Goal: Complete application form

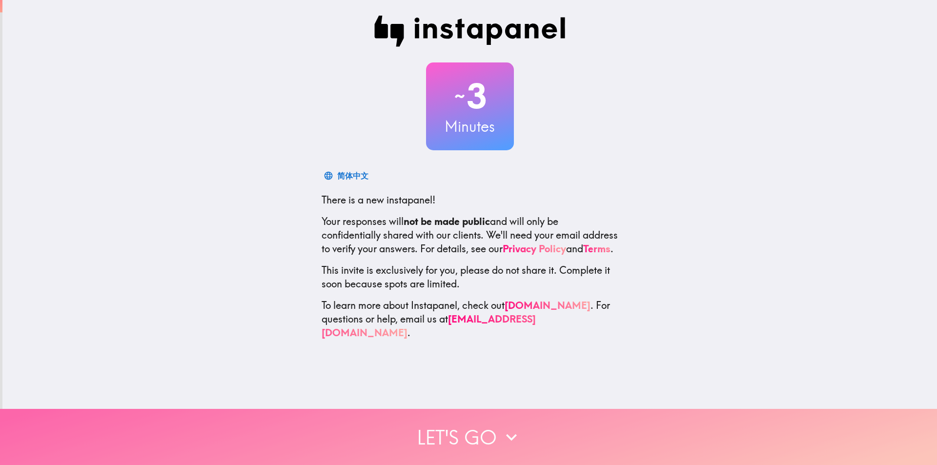
click at [489, 432] on button "Let's go" at bounding box center [468, 437] width 937 height 56
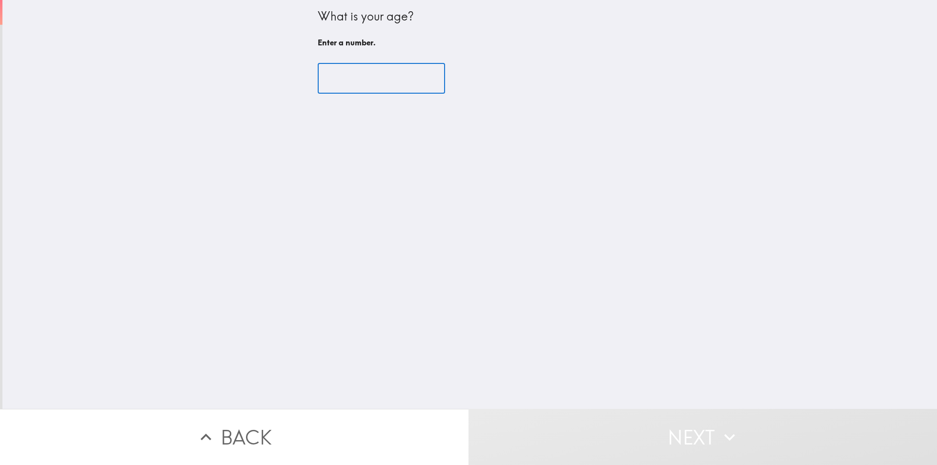
click at [352, 71] on input "number" at bounding box center [381, 78] width 127 height 30
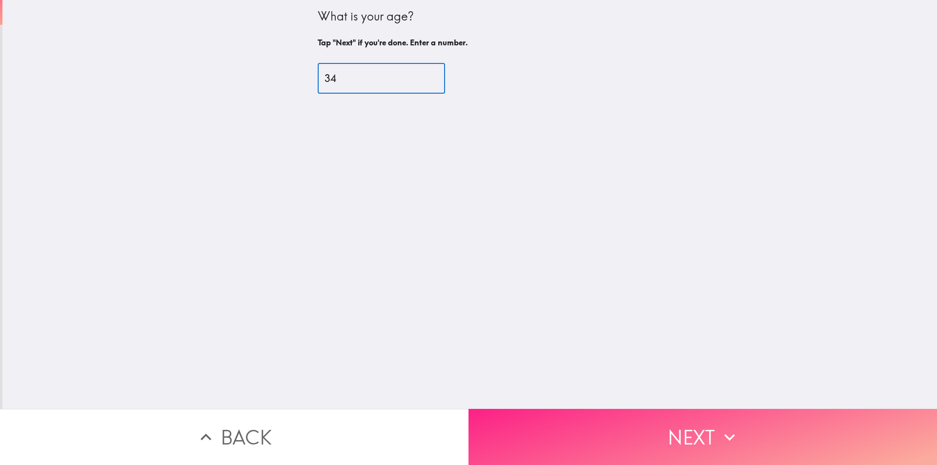
type input "34"
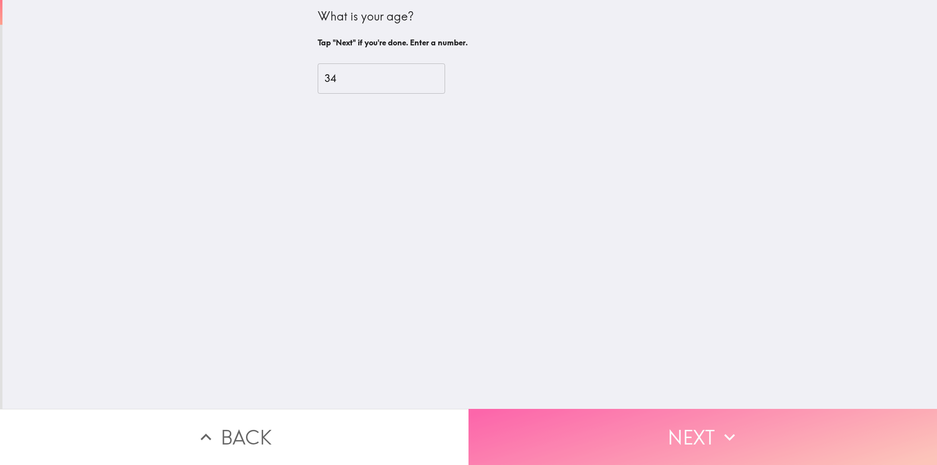
click at [671, 429] on button "Next" at bounding box center [703, 437] width 469 height 56
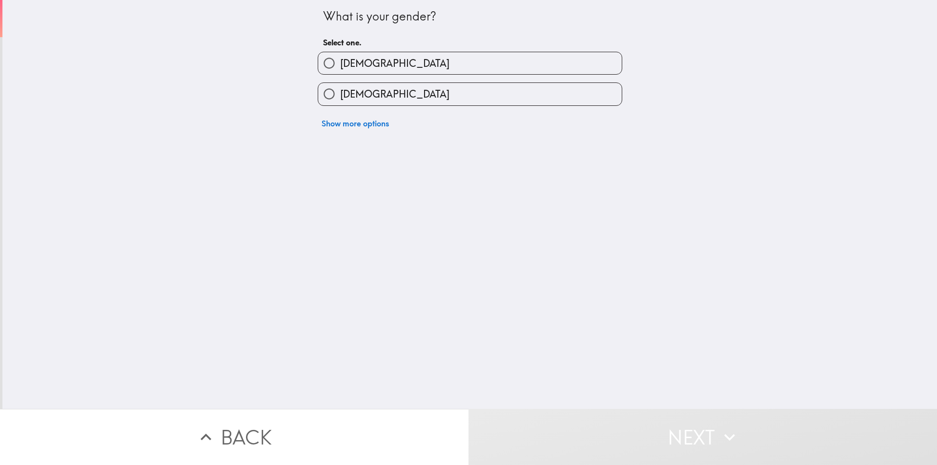
click at [340, 59] on span "[DEMOGRAPHIC_DATA]" at bounding box center [394, 64] width 109 height 14
click at [336, 59] on input "[DEMOGRAPHIC_DATA]" at bounding box center [329, 63] width 22 height 22
radio input "true"
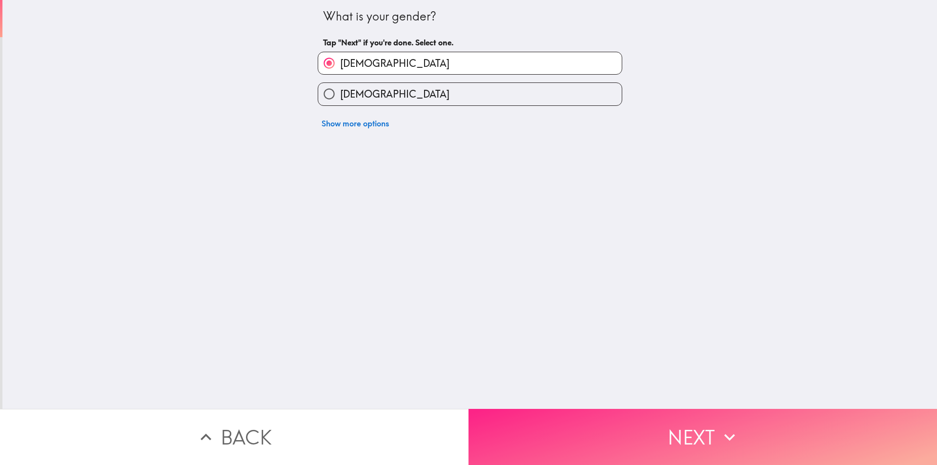
click at [687, 435] on button "Next" at bounding box center [703, 437] width 469 height 56
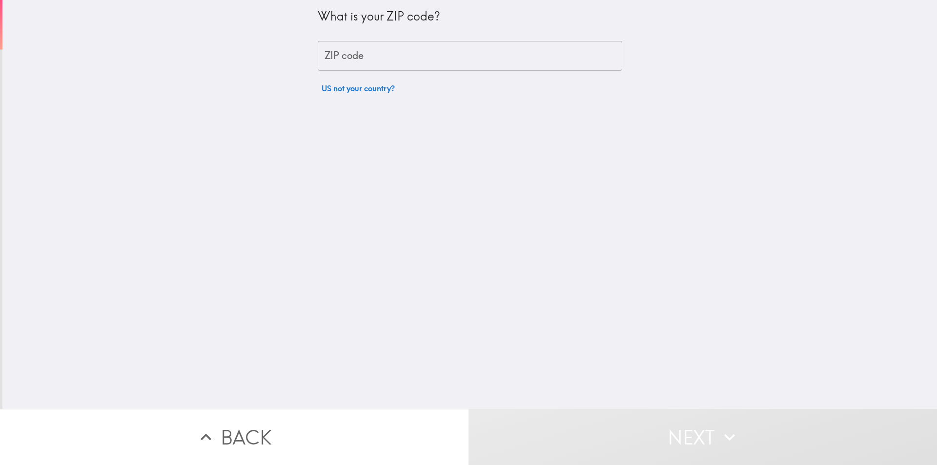
drag, startPoint x: 413, startPoint y: 63, endPoint x: 421, endPoint y: 54, distance: 12.4
click at [413, 62] on input "ZIP code" at bounding box center [470, 56] width 305 height 30
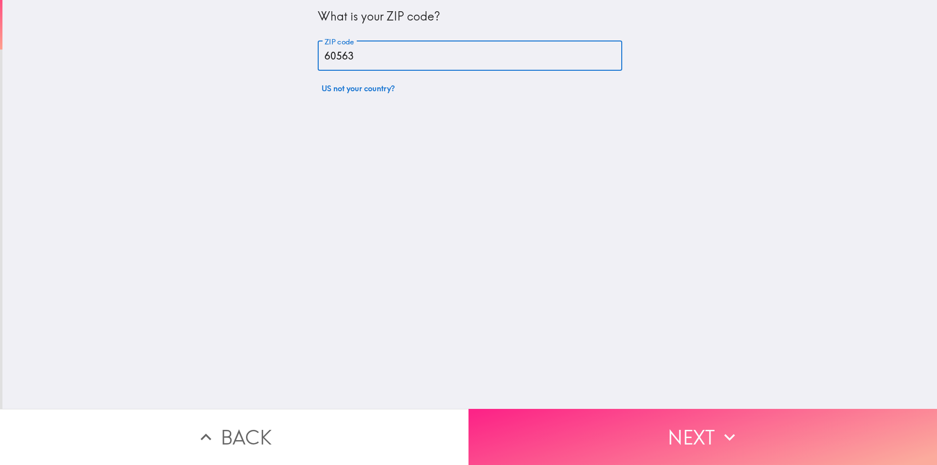
type input "60563"
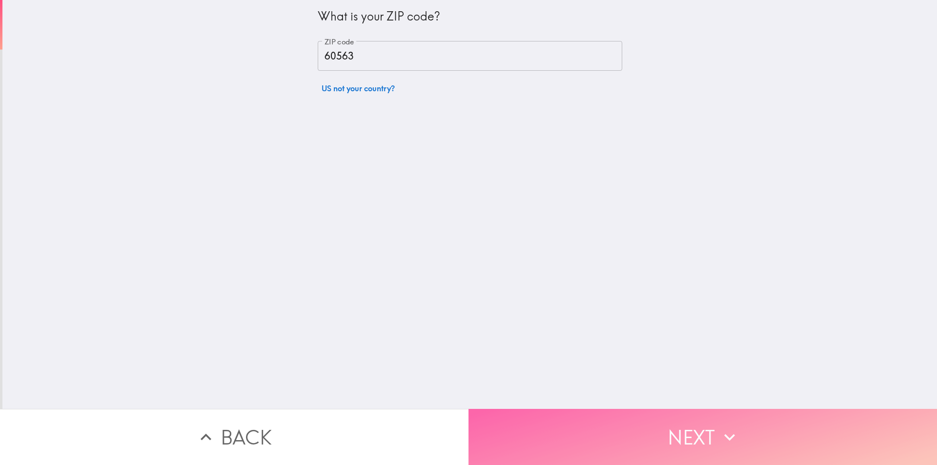
click at [687, 428] on button "Next" at bounding box center [703, 437] width 469 height 56
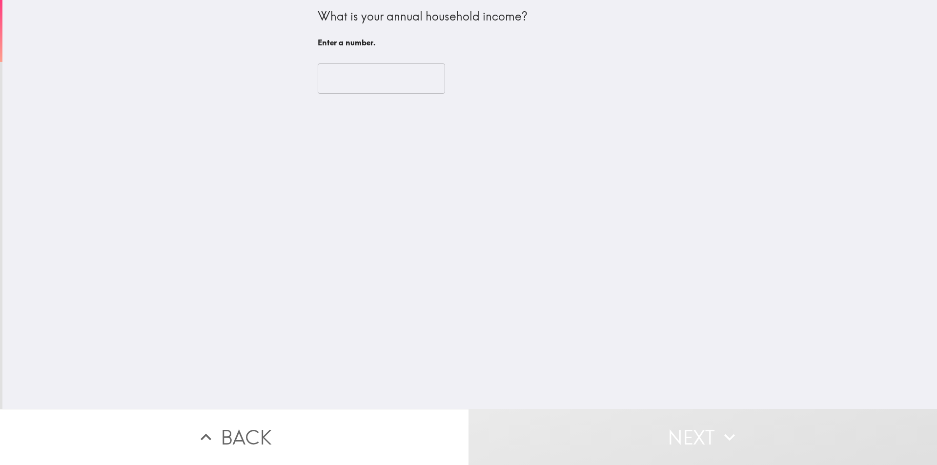
click at [378, 78] on input "number" at bounding box center [381, 78] width 127 height 30
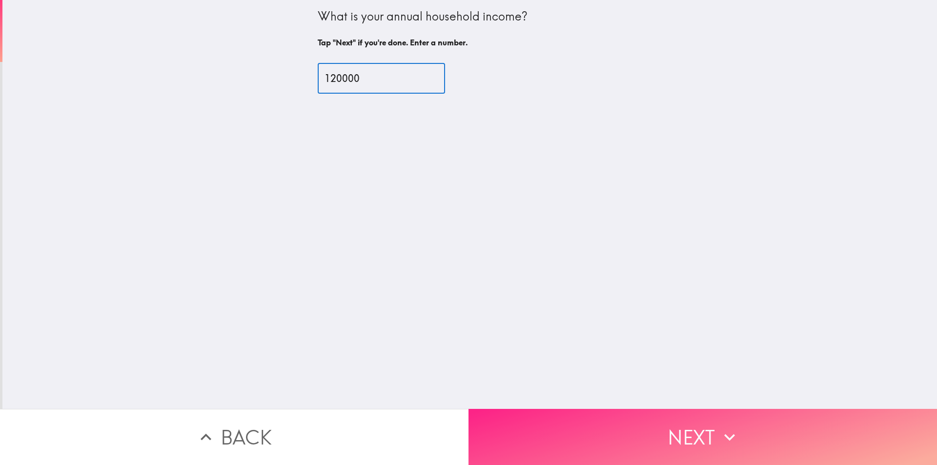
type input "120000"
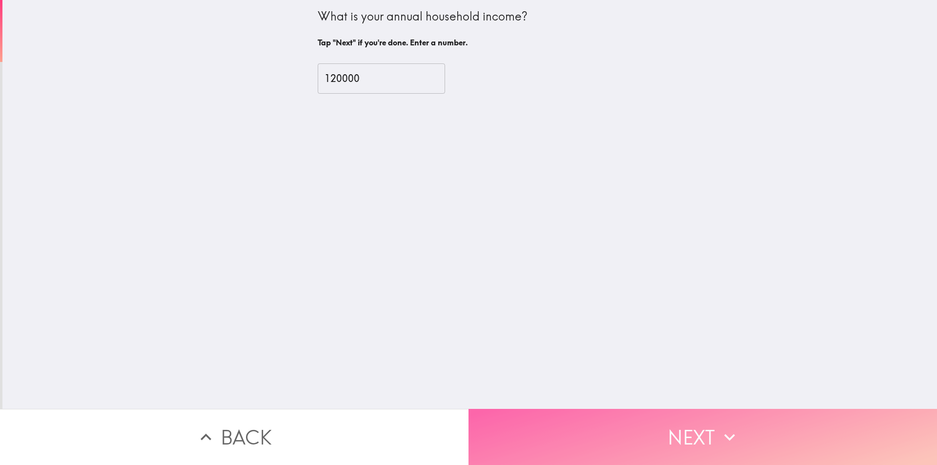
click at [668, 422] on button "Next" at bounding box center [703, 437] width 469 height 56
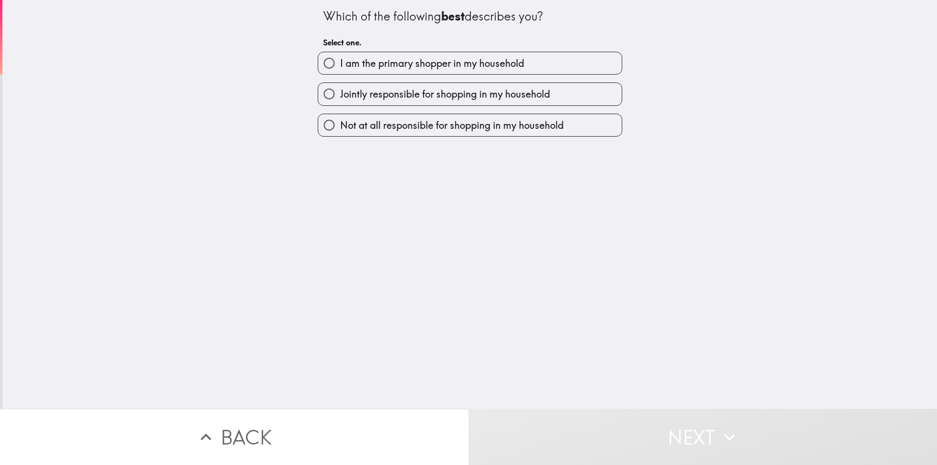
click at [402, 62] on span "I am the primary shopper in my household" at bounding box center [432, 64] width 184 height 14
click at [340, 62] on input "I am the primary shopper in my household" at bounding box center [329, 63] width 22 height 22
radio input "true"
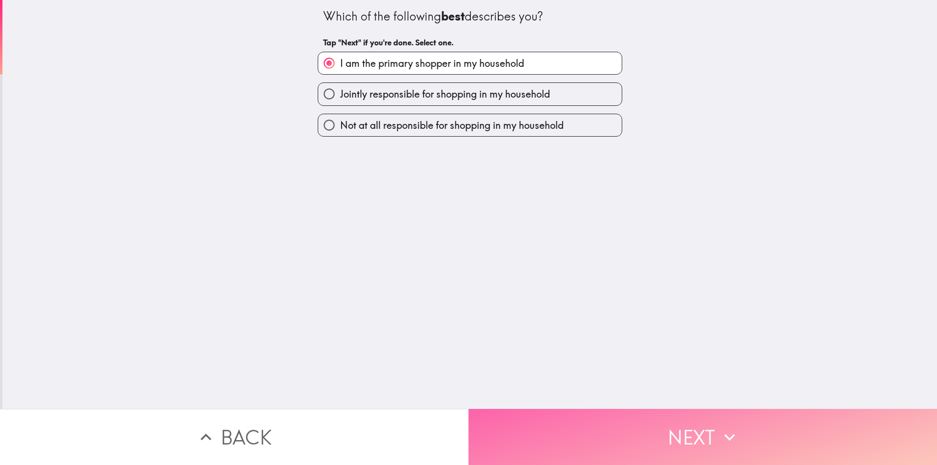
click at [696, 436] on button "Next" at bounding box center [703, 437] width 469 height 56
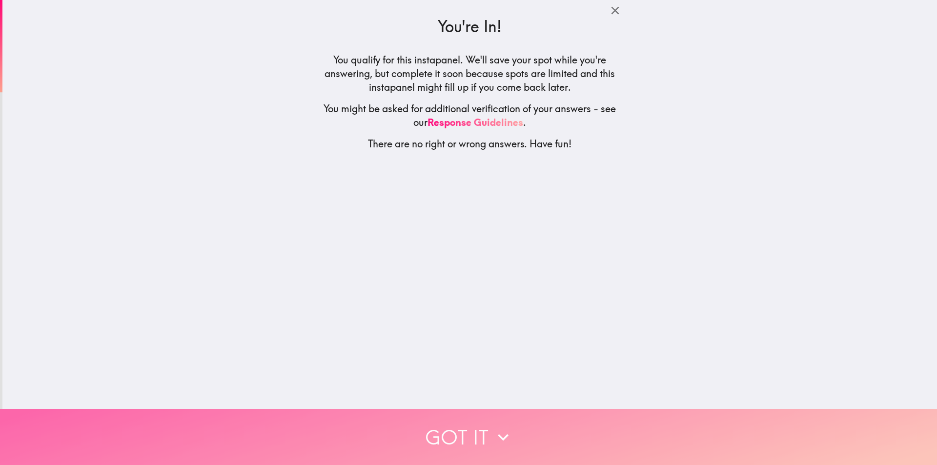
click at [467, 426] on button "Got it" at bounding box center [468, 437] width 937 height 56
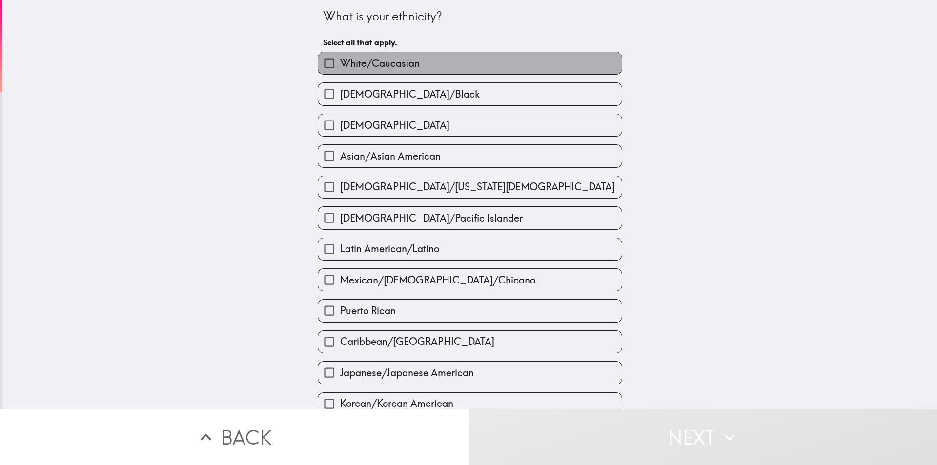
click at [390, 66] on span "White/Caucasian" at bounding box center [380, 64] width 80 height 14
click at [340, 66] on input "White/Caucasian" at bounding box center [329, 63] width 22 height 22
checkbox input "true"
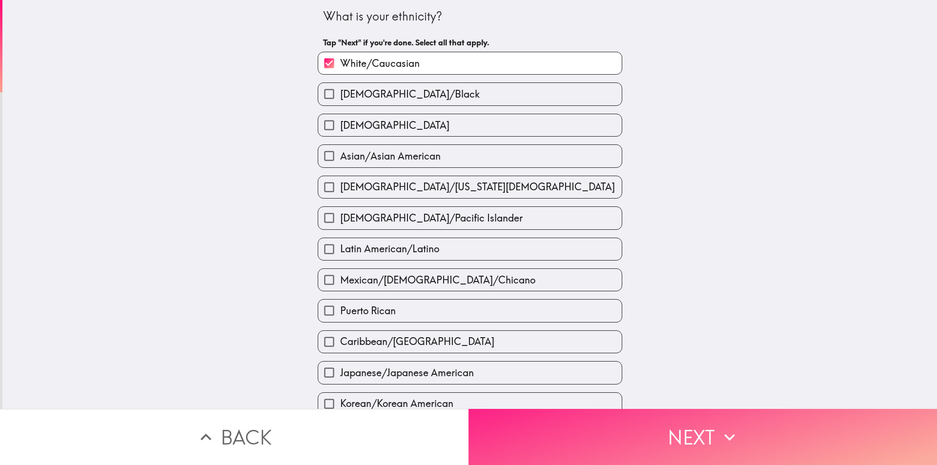
click at [683, 427] on button "Next" at bounding box center [703, 437] width 469 height 56
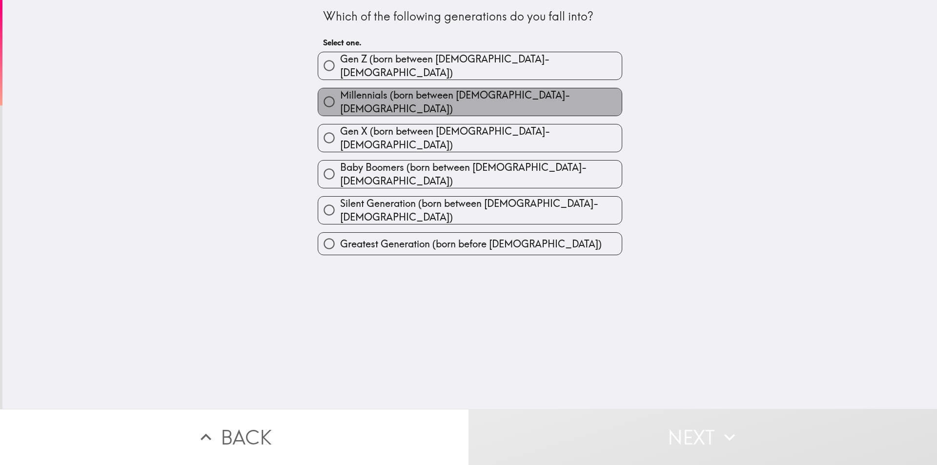
click at [458, 98] on span "Millennials (born between [DEMOGRAPHIC_DATA]-[DEMOGRAPHIC_DATA])" at bounding box center [481, 101] width 282 height 27
click at [340, 98] on input "Millennials (born between [DEMOGRAPHIC_DATA]-[DEMOGRAPHIC_DATA])" at bounding box center [329, 102] width 22 height 22
radio input "true"
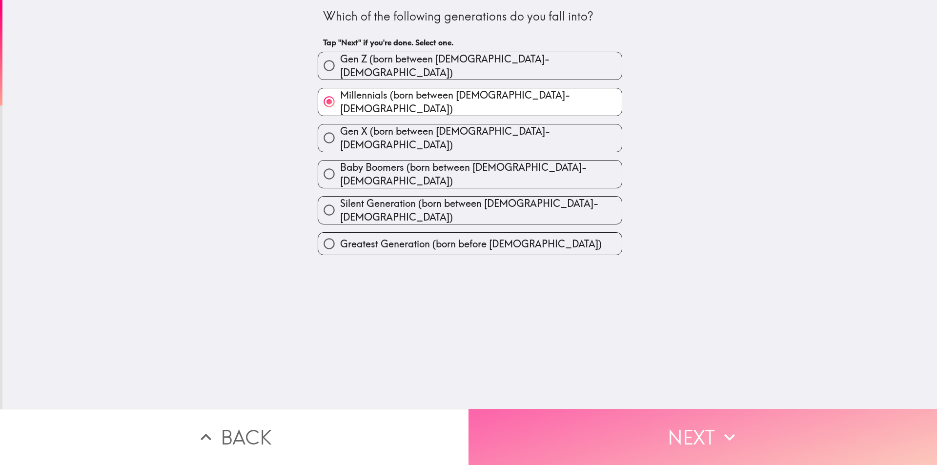
click at [656, 437] on button "Next" at bounding box center [703, 437] width 469 height 56
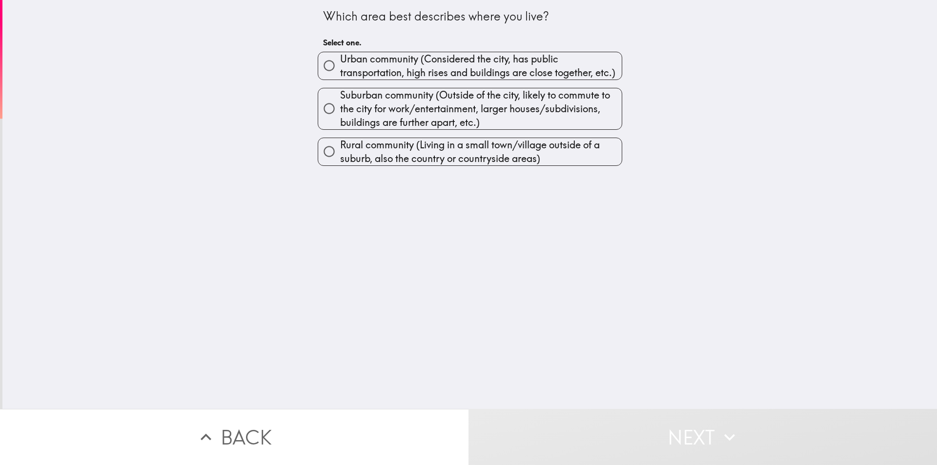
click at [510, 71] on span "Urban community (Considered the city, has public transportation, high rises and…" at bounding box center [481, 65] width 282 height 27
click at [340, 71] on input "Urban community (Considered the city, has public transportation, high rises and…" at bounding box center [329, 66] width 22 height 22
radio input "true"
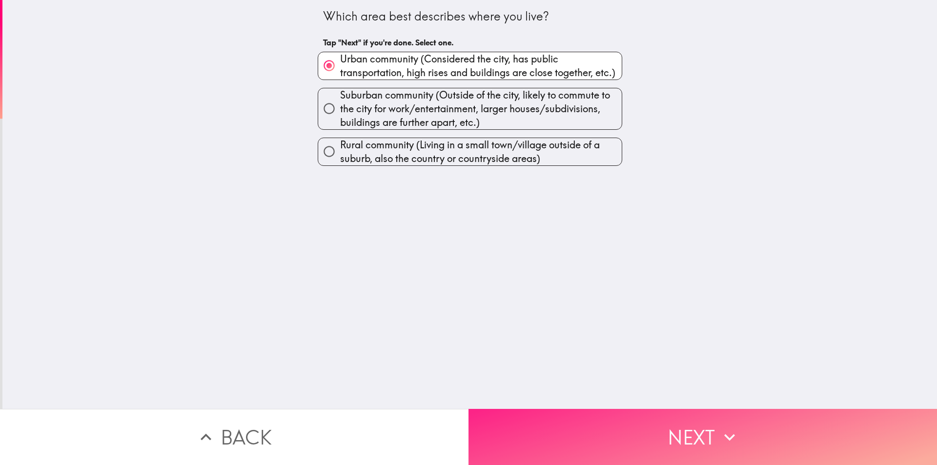
click at [670, 437] on button "Next" at bounding box center [703, 437] width 469 height 56
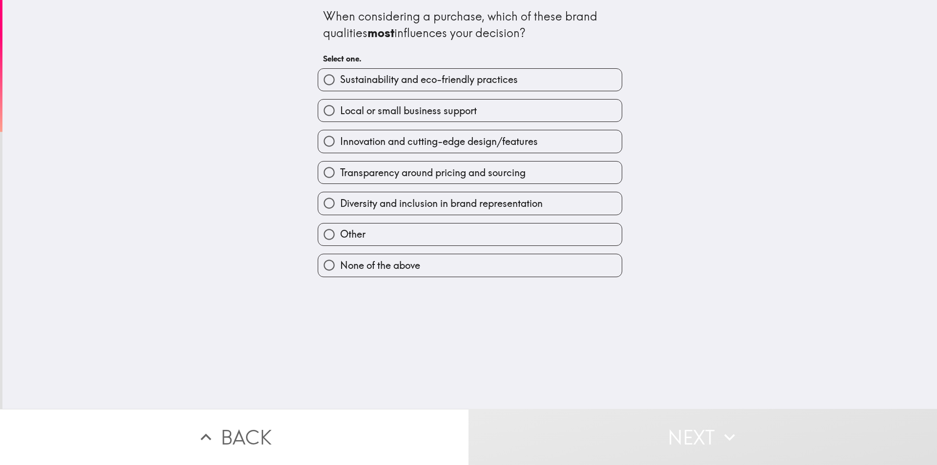
drag, startPoint x: 315, startPoint y: 12, endPoint x: 681, endPoint y: 178, distance: 401.3
click at [719, 301] on div "When considering a purchase, which of these brand qualities most influences you…" at bounding box center [469, 204] width 935 height 409
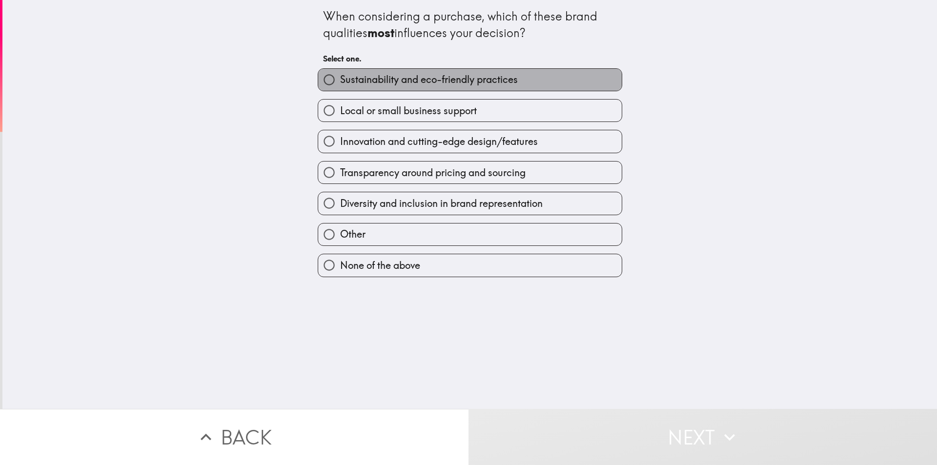
click at [403, 80] on span "Sustainability and eco-friendly practices" at bounding box center [429, 80] width 178 height 14
click at [340, 80] on input "Sustainability and eco-friendly practices" at bounding box center [329, 80] width 22 height 22
radio input "true"
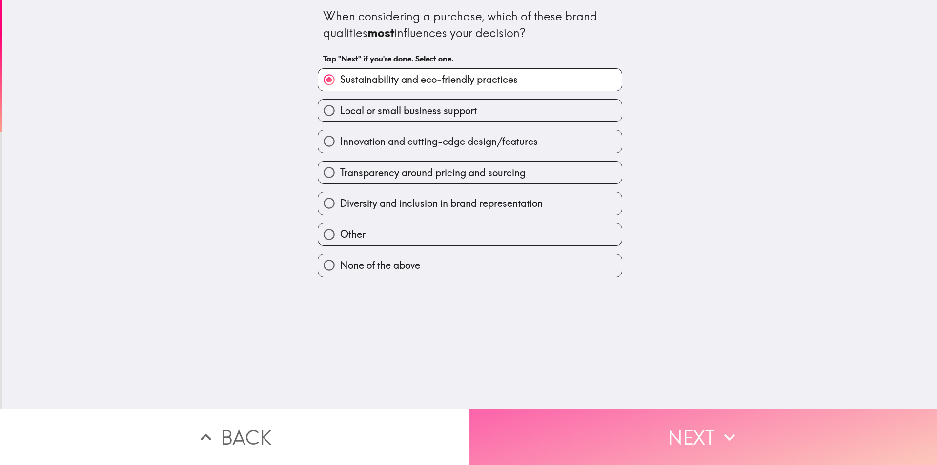
click at [714, 430] on button "Next" at bounding box center [703, 437] width 469 height 56
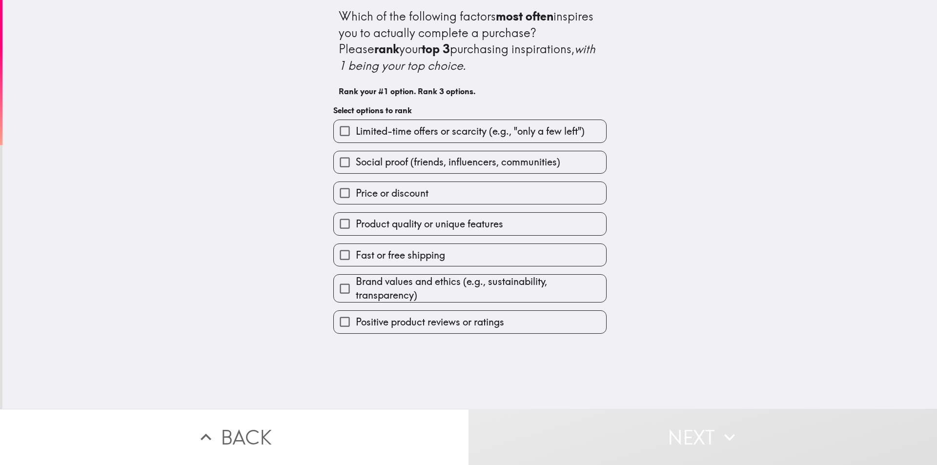
click at [400, 226] on span "Product quality or unique features" at bounding box center [429, 224] width 147 height 14
click at [356, 226] on input "Product quality or unique features" at bounding box center [345, 224] width 22 height 22
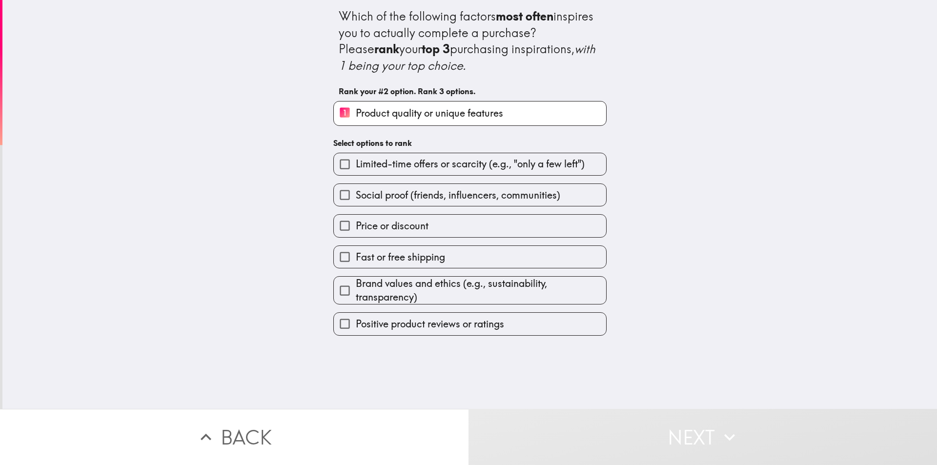
click at [378, 291] on span "Brand values and ethics (e.g., sustainability, transparency)" at bounding box center [481, 290] width 250 height 27
click at [356, 291] on input "Brand values and ethics (e.g., sustainability, transparency)" at bounding box center [345, 291] width 22 height 22
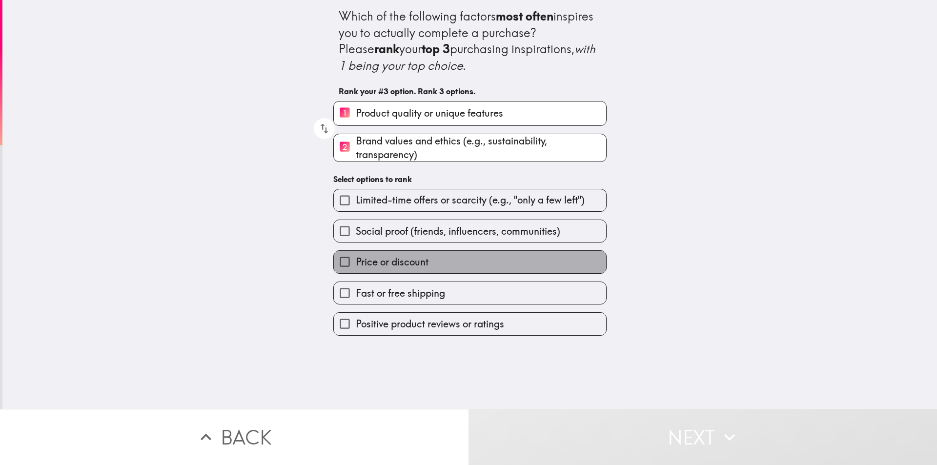
click at [414, 264] on span "Price or discount" at bounding box center [392, 262] width 73 height 14
click at [356, 264] on input "Price or discount" at bounding box center [345, 262] width 22 height 22
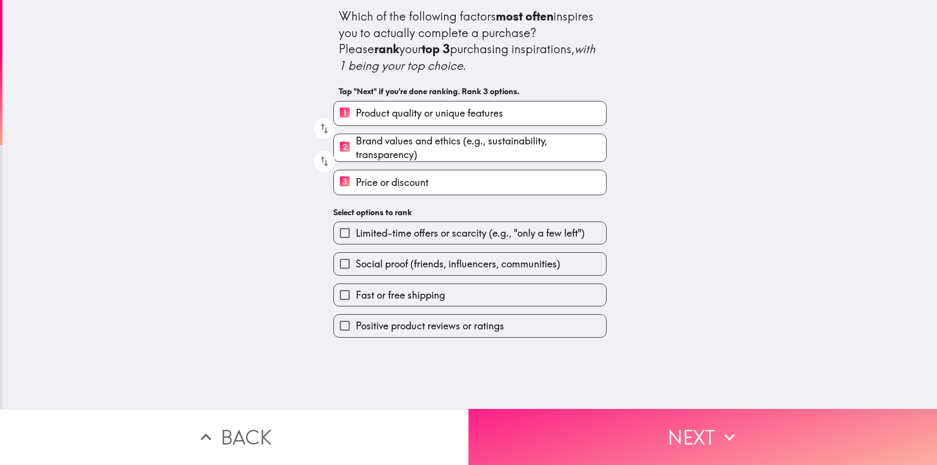
click at [677, 427] on button "Next" at bounding box center [703, 437] width 469 height 56
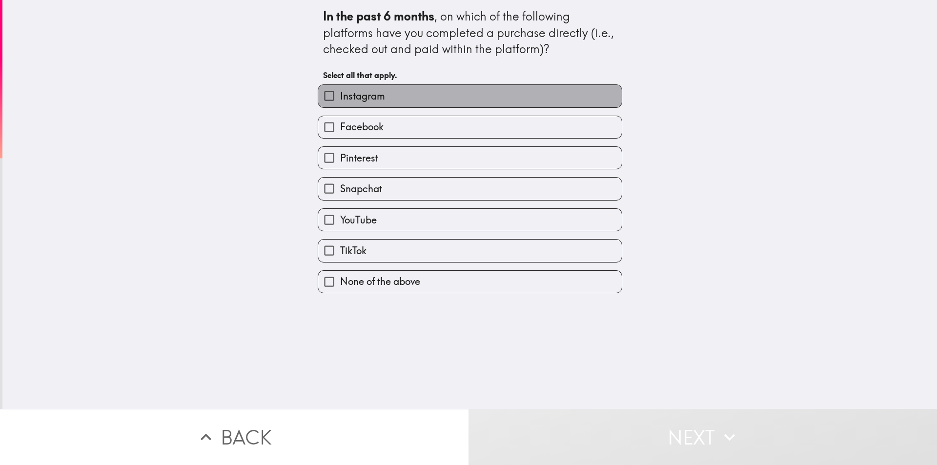
drag, startPoint x: 357, startPoint y: 103, endPoint x: 358, endPoint y: 115, distance: 12.2
click at [358, 103] on label "Instagram" at bounding box center [470, 96] width 304 height 22
click at [340, 103] on input "Instagram" at bounding box center [329, 96] width 22 height 22
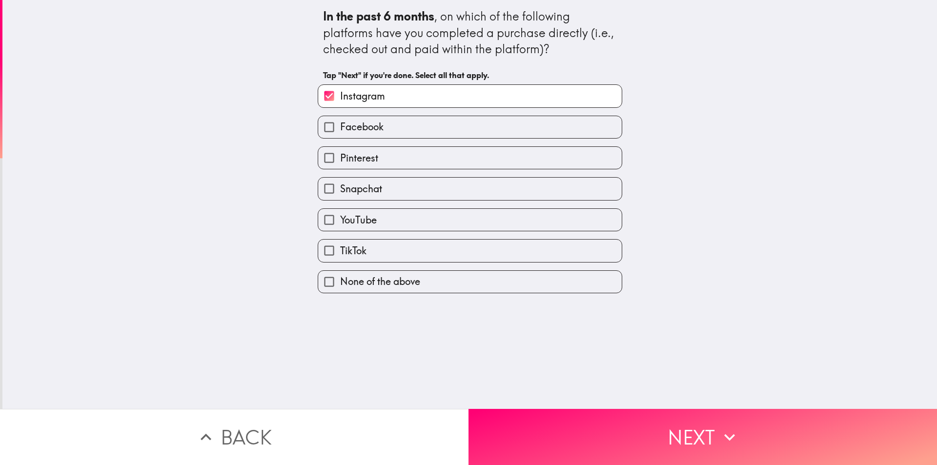
click at [364, 96] on span "Instagram" at bounding box center [362, 96] width 45 height 14
click at [340, 96] on input "Instagram" at bounding box center [329, 96] width 22 height 22
checkbox input "false"
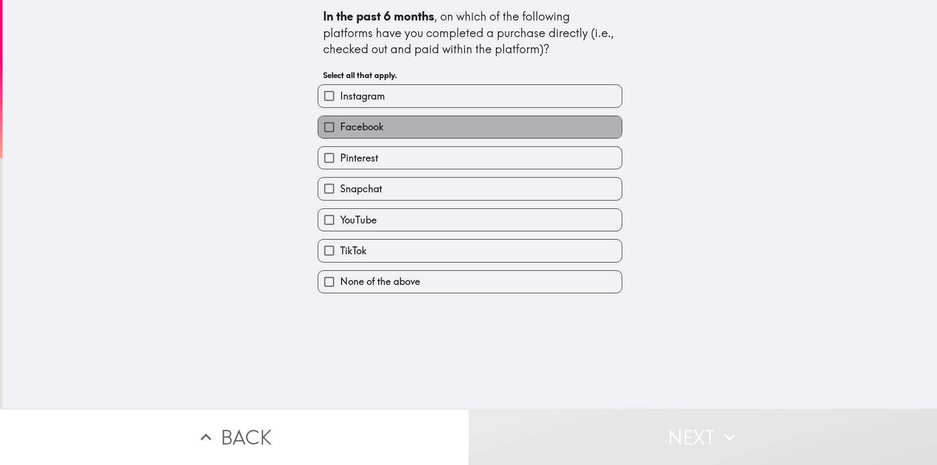
click at [371, 131] on span "Facebook" at bounding box center [361, 127] width 43 height 14
click at [340, 131] on input "Facebook" at bounding box center [329, 127] width 22 height 22
checkbox input "true"
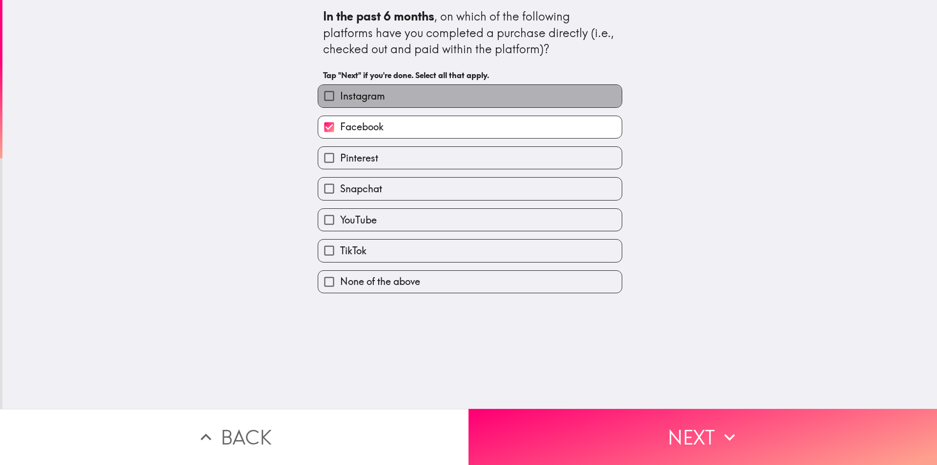
click at [380, 101] on label "Instagram" at bounding box center [470, 96] width 304 height 22
click at [340, 101] on input "Instagram" at bounding box center [329, 96] width 22 height 22
checkbox input "true"
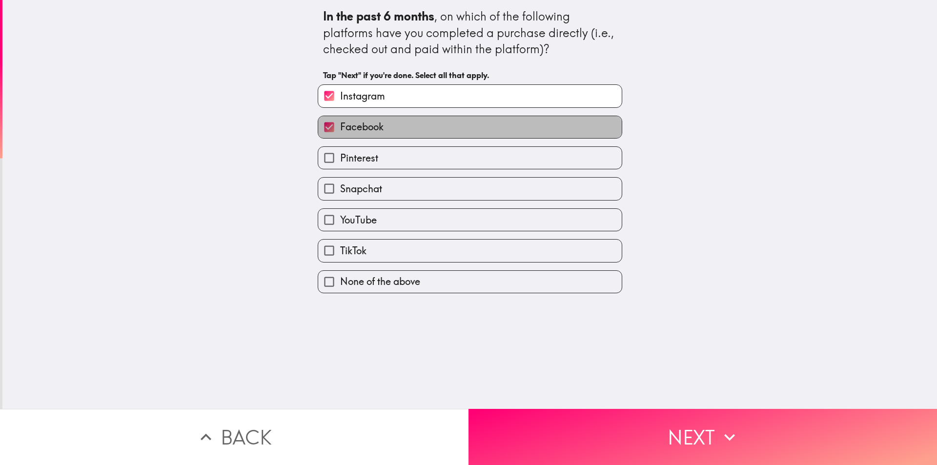
click at [399, 123] on label "Facebook" at bounding box center [470, 127] width 304 height 22
click at [340, 123] on input "Facebook" at bounding box center [329, 127] width 22 height 22
checkbox input "false"
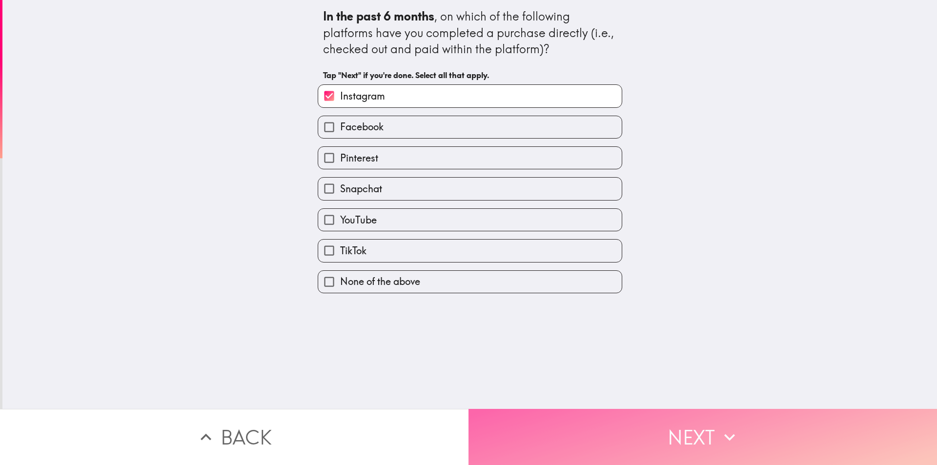
click at [690, 438] on button "Next" at bounding box center [703, 437] width 469 height 56
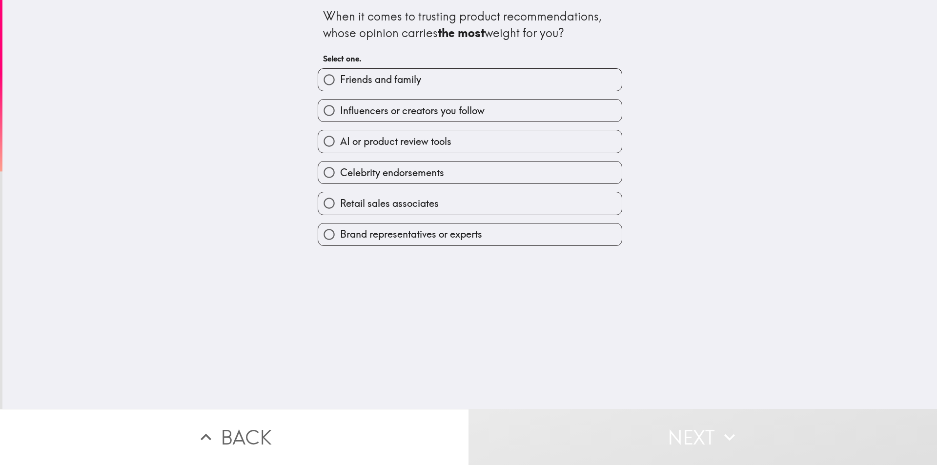
click at [384, 82] on span "Friends and family" at bounding box center [380, 80] width 81 height 14
click at [340, 82] on input "Friends and family" at bounding box center [329, 80] width 22 height 22
radio input "true"
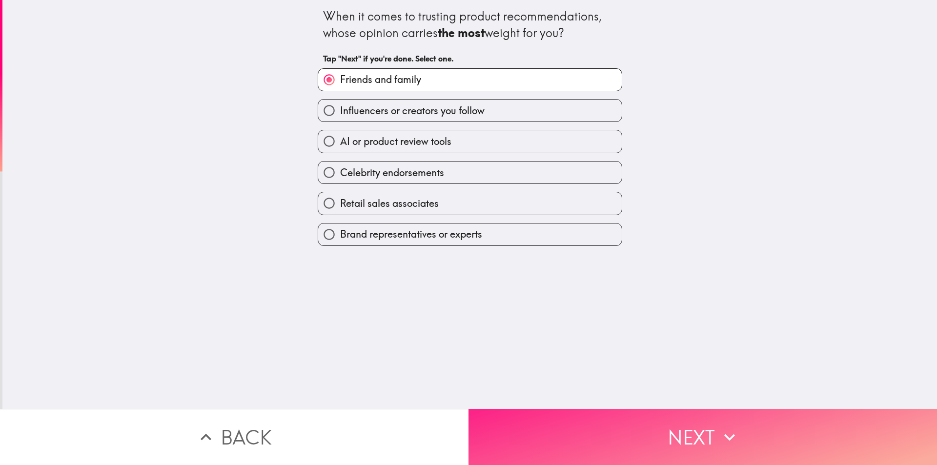
click at [682, 426] on button "Next" at bounding box center [703, 437] width 469 height 56
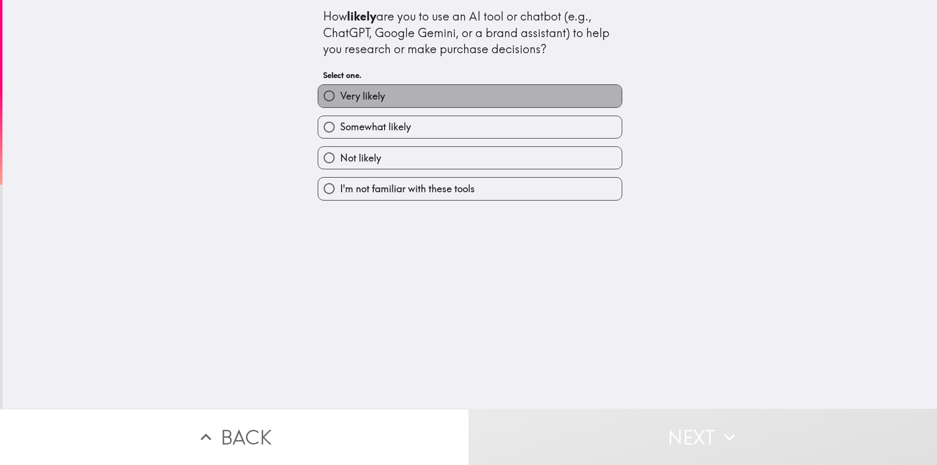
click at [372, 103] on label "Very likely" at bounding box center [470, 96] width 304 height 22
click at [340, 103] on input "Very likely" at bounding box center [329, 96] width 22 height 22
radio input "true"
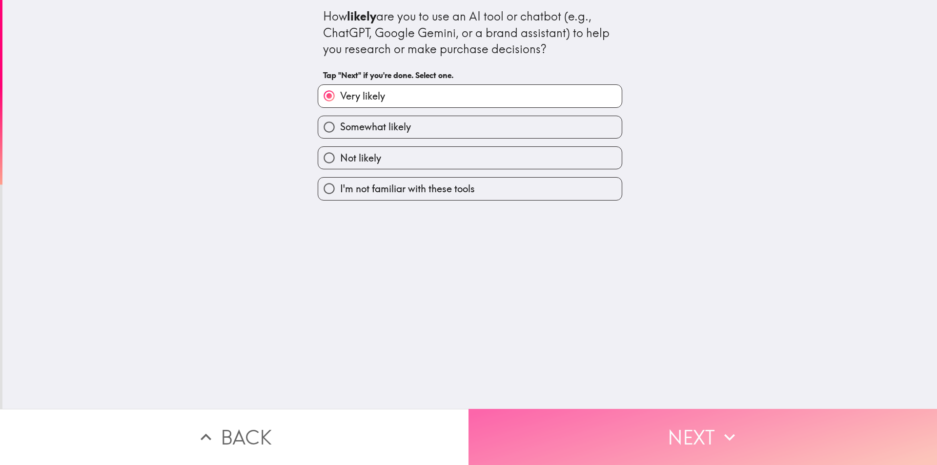
click at [687, 423] on button "Next" at bounding box center [703, 437] width 469 height 56
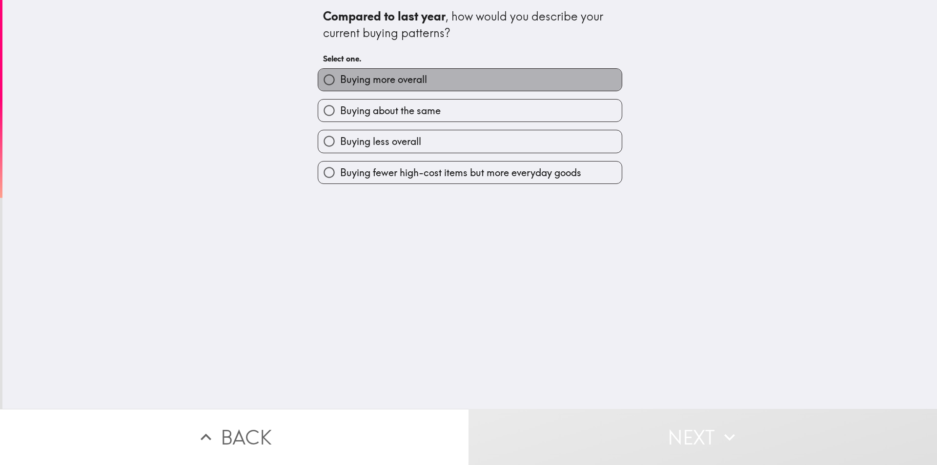
click at [425, 83] on label "Buying more overall" at bounding box center [470, 80] width 304 height 22
click at [340, 83] on input "Buying more overall" at bounding box center [329, 80] width 22 height 22
radio input "true"
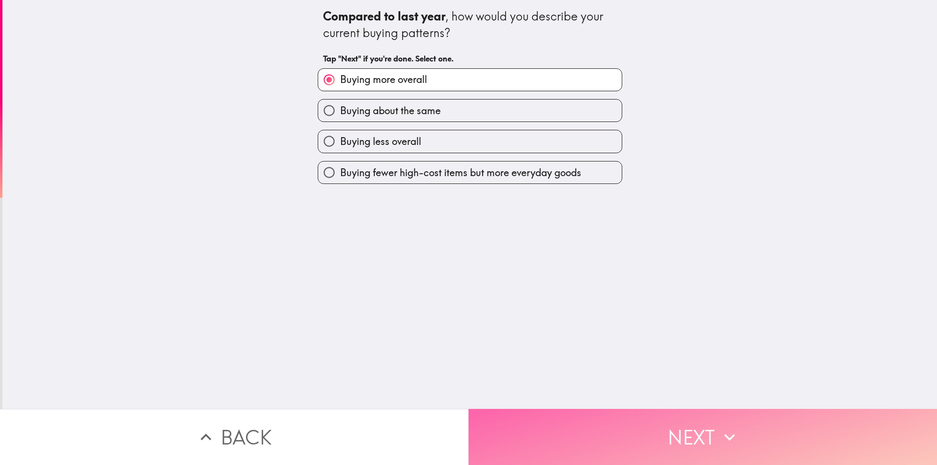
click at [683, 439] on button "Next" at bounding box center [703, 437] width 469 height 56
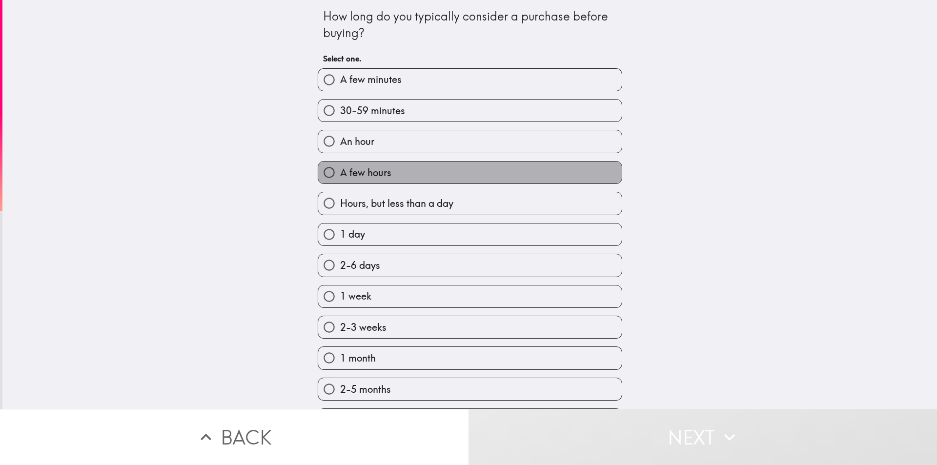
click at [372, 173] on span "A few hours" at bounding box center [365, 173] width 51 height 14
click at [340, 173] on input "A few hours" at bounding box center [329, 173] width 22 height 22
radio input "true"
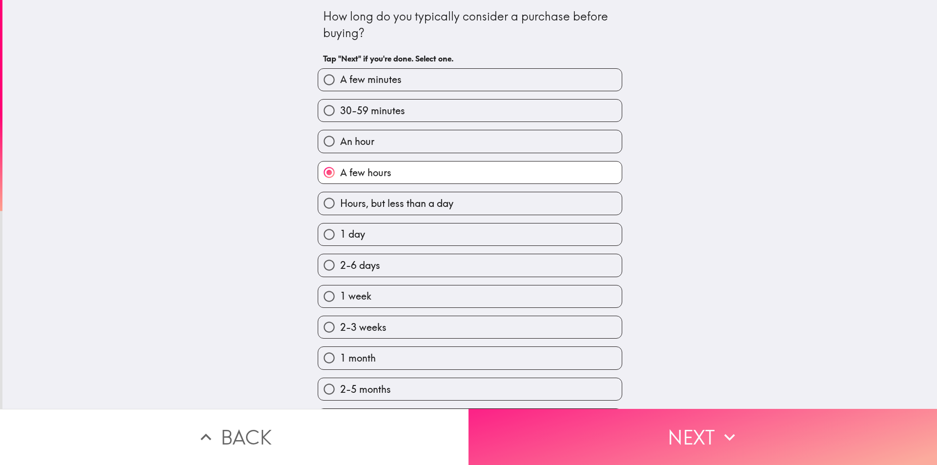
click at [655, 436] on button "Next" at bounding box center [703, 437] width 469 height 56
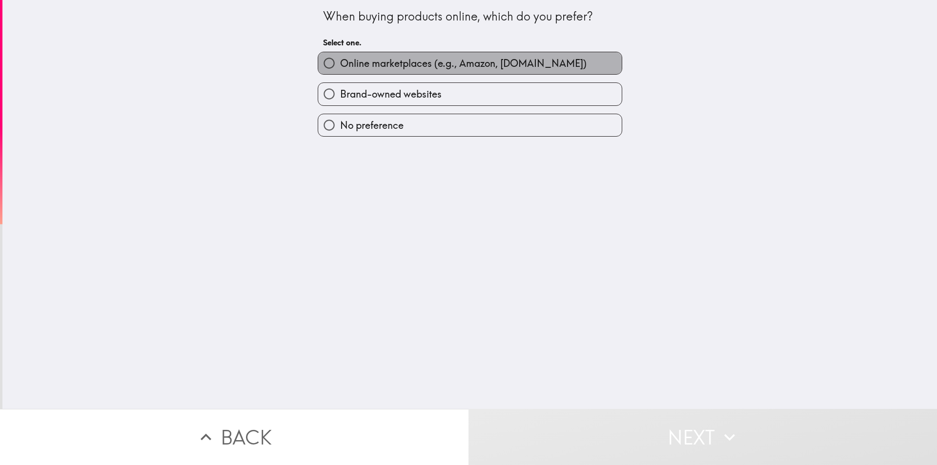
click at [406, 65] on span "Online marketplaces (e.g., Amazon, [DOMAIN_NAME])" at bounding box center [463, 64] width 246 height 14
click at [340, 65] on input "Online marketplaces (e.g., Amazon, [DOMAIN_NAME])" at bounding box center [329, 63] width 22 height 22
radio input "true"
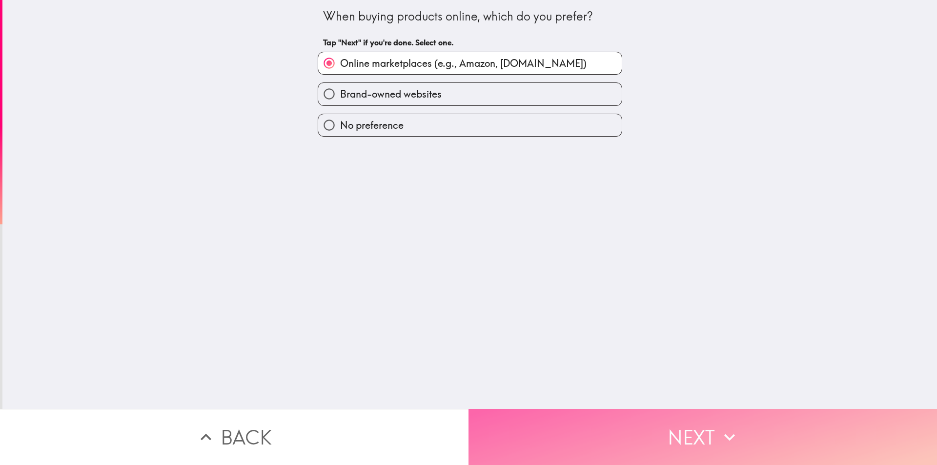
click at [659, 426] on button "Next" at bounding box center [703, 437] width 469 height 56
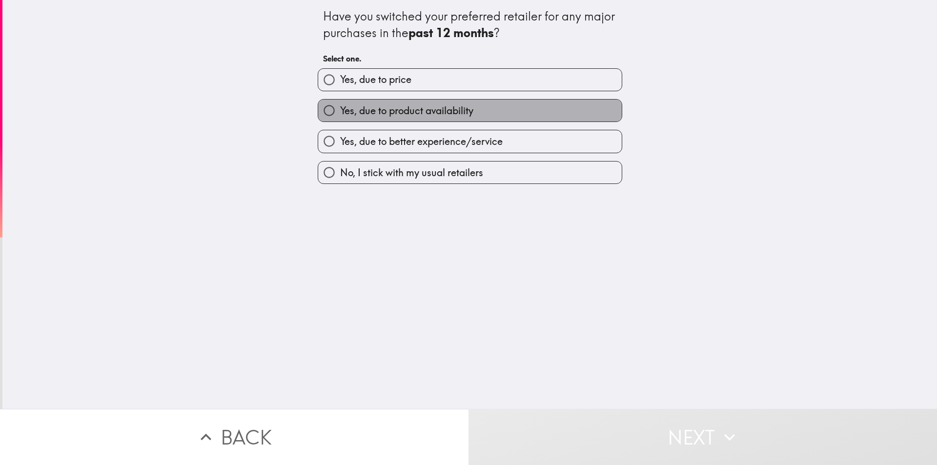
click at [437, 116] on span "Yes, due to product availability" at bounding box center [406, 111] width 133 height 14
click at [340, 116] on input "Yes, due to product availability" at bounding box center [329, 111] width 22 height 22
radio input "true"
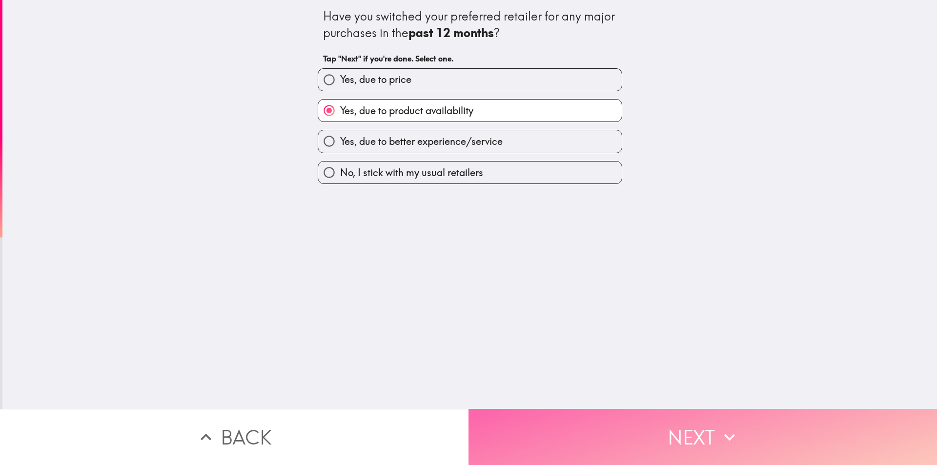
click at [673, 418] on button "Next" at bounding box center [703, 437] width 469 height 56
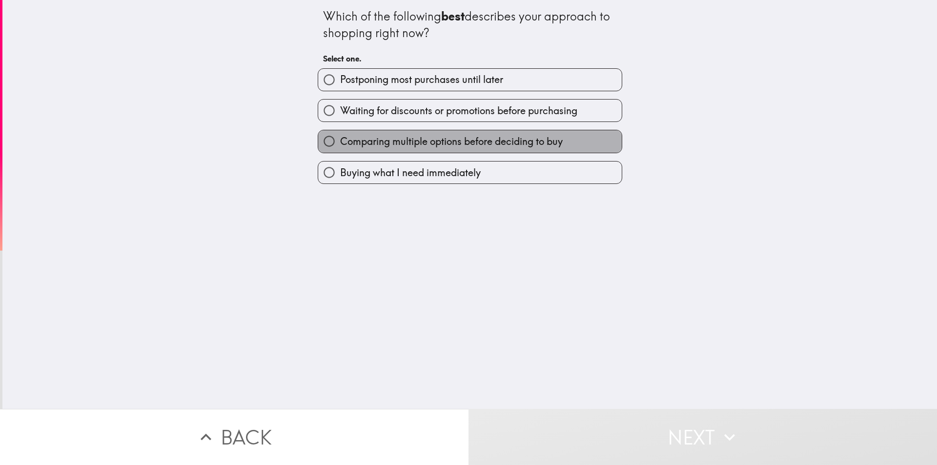
click at [495, 144] on span "Comparing multiple options before deciding to buy" at bounding box center [451, 142] width 223 height 14
click at [340, 144] on input "Comparing multiple options before deciding to buy" at bounding box center [329, 141] width 22 height 22
radio input "true"
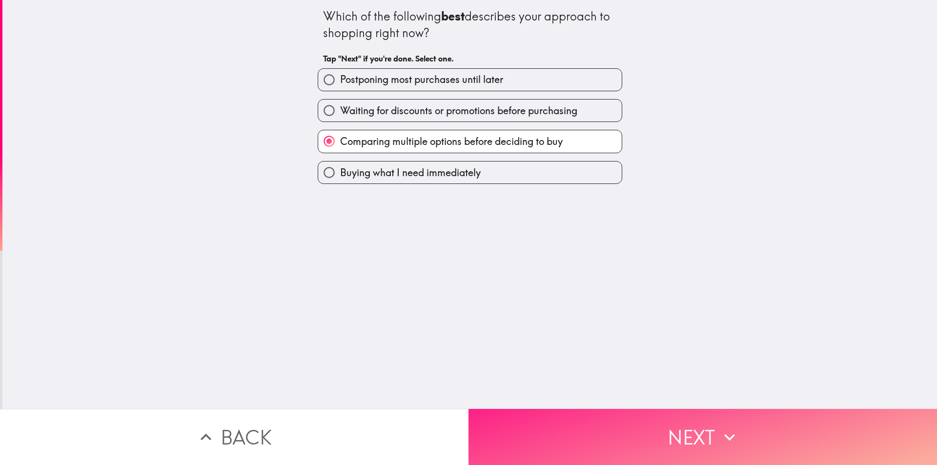
click at [624, 421] on button "Next" at bounding box center [703, 437] width 469 height 56
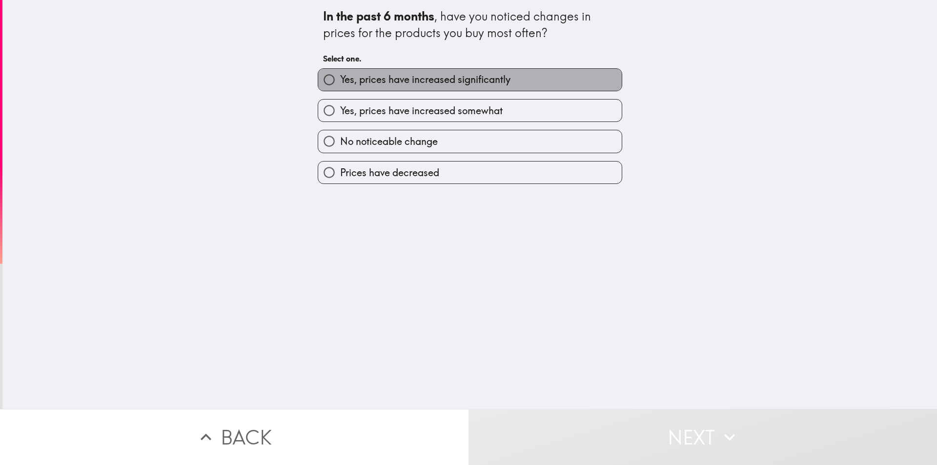
click at [463, 89] on label "Yes, prices have increased significantly" at bounding box center [470, 80] width 304 height 22
click at [340, 89] on input "Yes, prices have increased significantly" at bounding box center [329, 80] width 22 height 22
radio input "true"
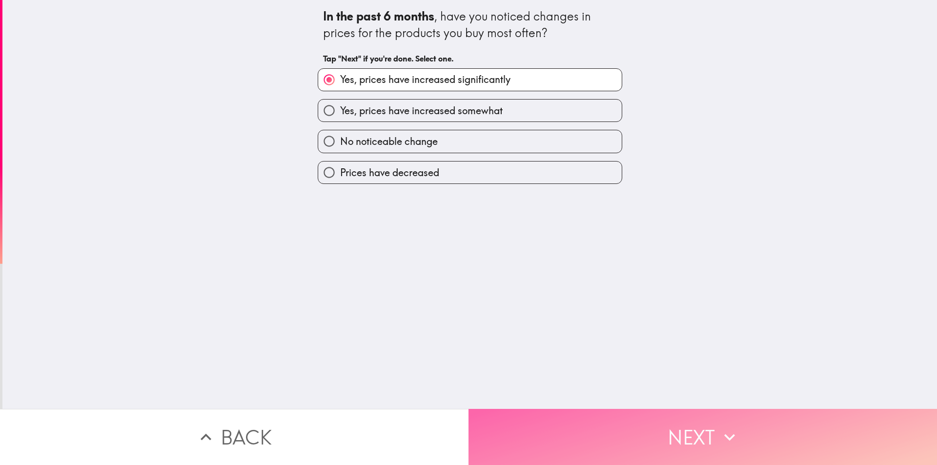
drag, startPoint x: 667, startPoint y: 431, endPoint x: 659, endPoint y: 421, distance: 12.6
click at [666, 431] on button "Next" at bounding box center [703, 437] width 469 height 56
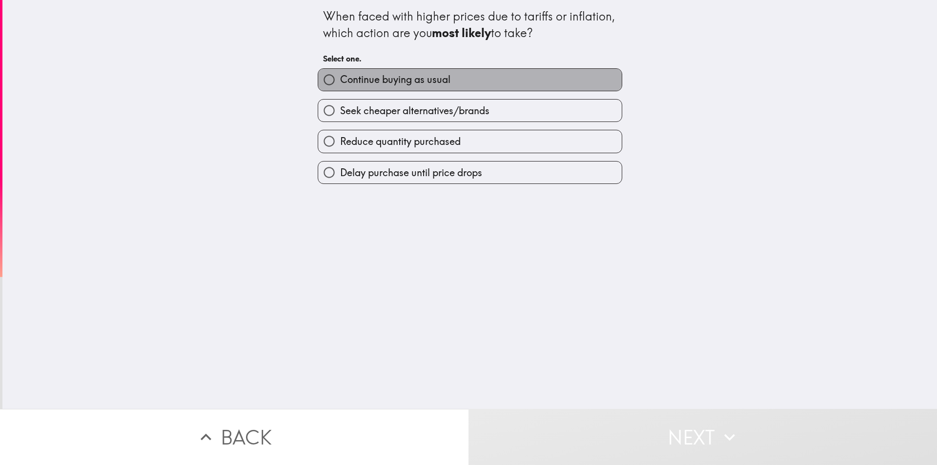
click at [434, 84] on span "Continue buying as usual" at bounding box center [395, 80] width 110 height 14
click at [340, 84] on input "Continue buying as usual" at bounding box center [329, 80] width 22 height 22
radio input "true"
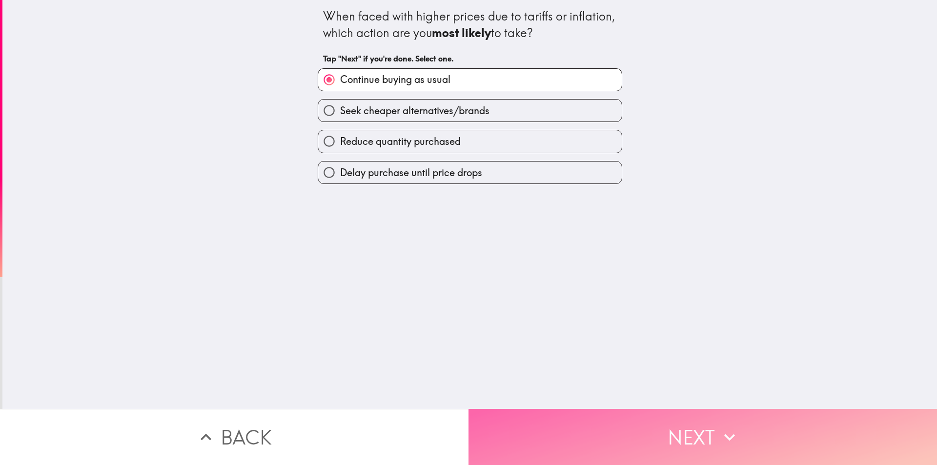
click at [641, 409] on button "Next" at bounding box center [703, 437] width 469 height 56
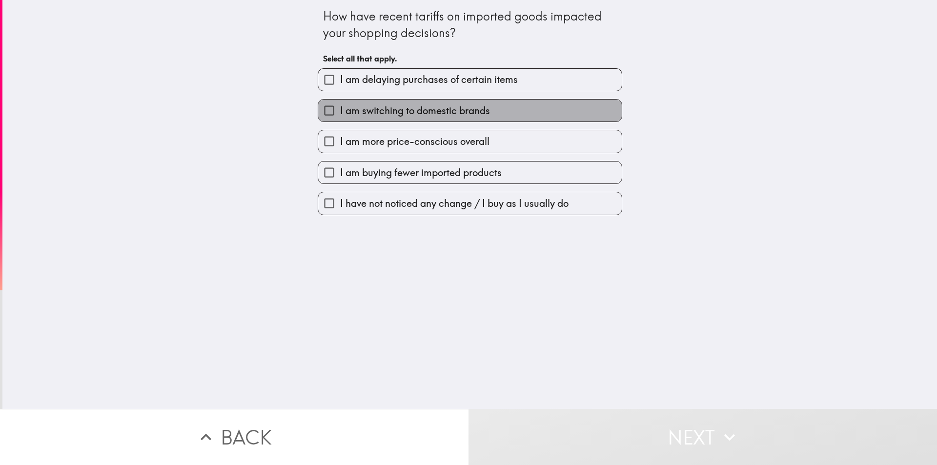
click at [410, 105] on span "I am switching to domestic brands" at bounding box center [415, 111] width 150 height 14
click at [340, 105] on input "I am switching to domestic brands" at bounding box center [329, 111] width 22 height 22
checkbox input "true"
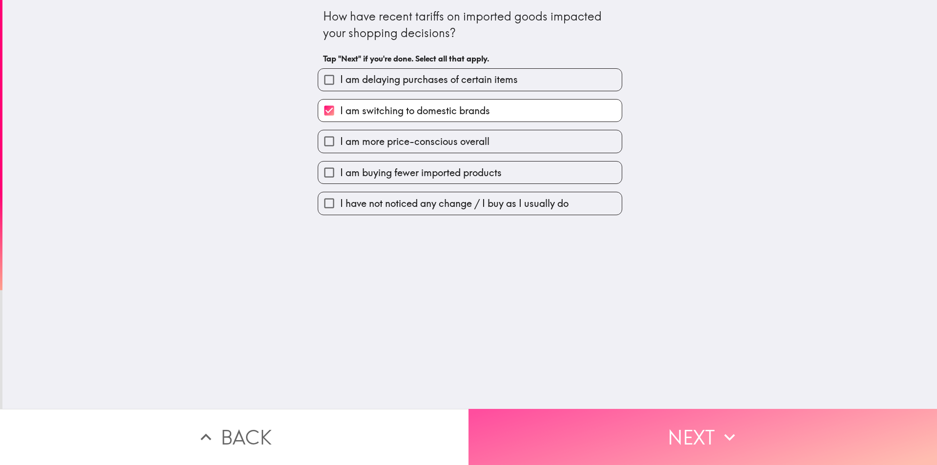
drag, startPoint x: 677, startPoint y: 417, endPoint x: 667, endPoint y: 396, distance: 23.4
click at [677, 416] on button "Next" at bounding box center [703, 437] width 469 height 56
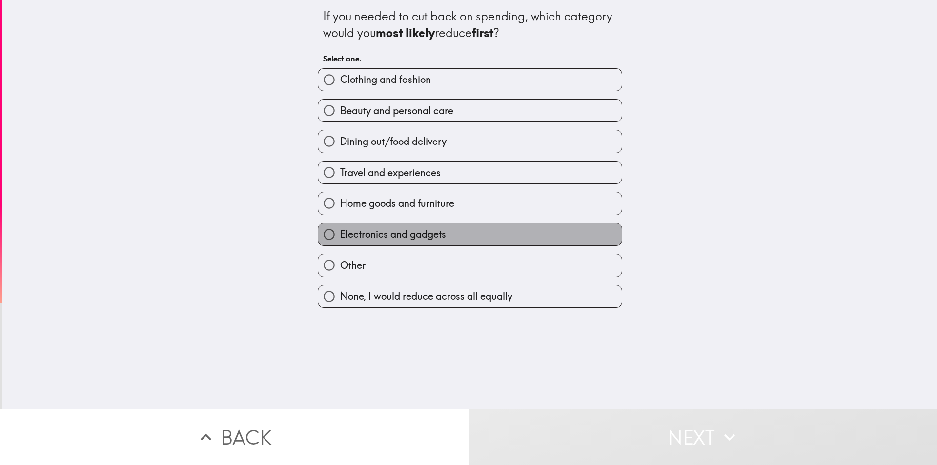
click at [393, 231] on span "Electronics and gadgets" at bounding box center [393, 234] width 106 height 14
click at [340, 231] on input "Electronics and gadgets" at bounding box center [329, 235] width 22 height 22
radio input "true"
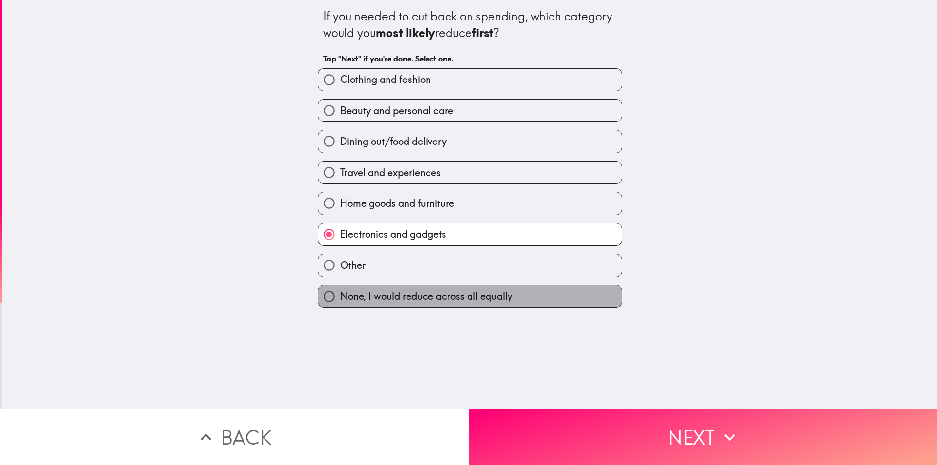
click at [472, 292] on span "None, I would reduce across all equally" at bounding box center [426, 296] width 172 height 14
click at [340, 292] on input "None, I would reduce across all equally" at bounding box center [329, 297] width 22 height 22
radio input "true"
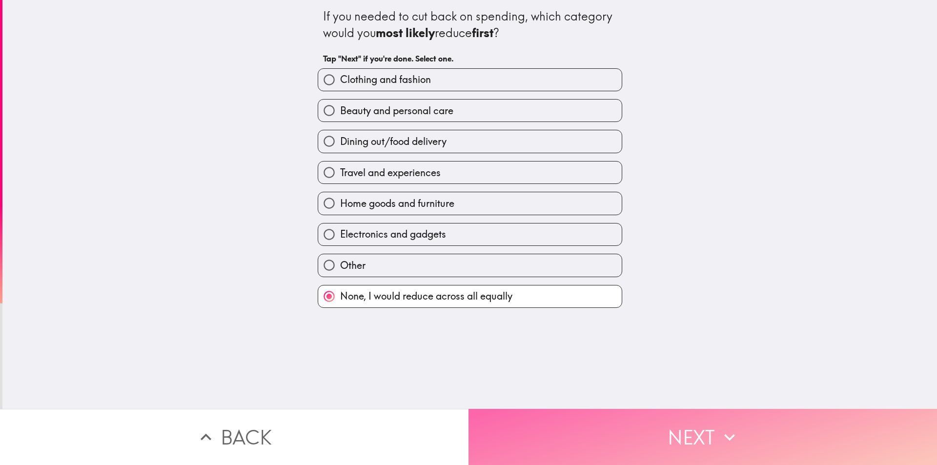
click at [684, 433] on button "Next" at bounding box center [703, 437] width 469 height 56
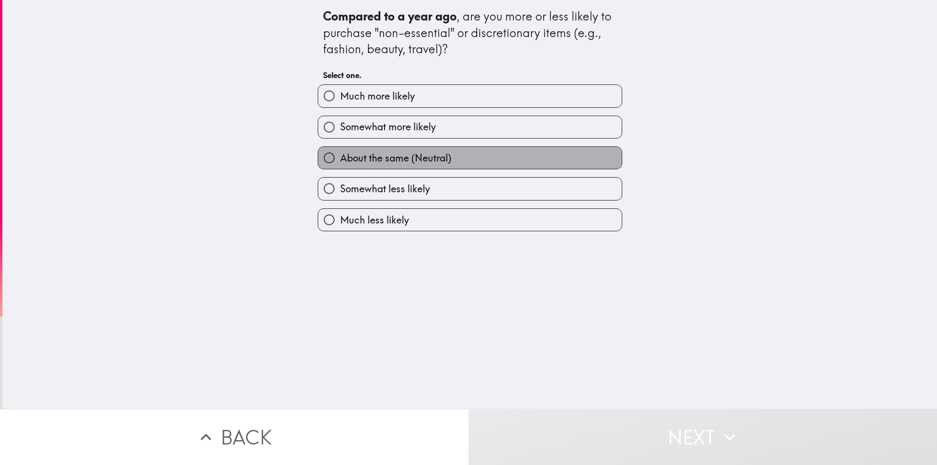
click at [394, 154] on span "About the same (Neutral)" at bounding box center [395, 158] width 111 height 14
click at [340, 154] on input "About the same (Neutral)" at bounding box center [329, 158] width 22 height 22
radio input "true"
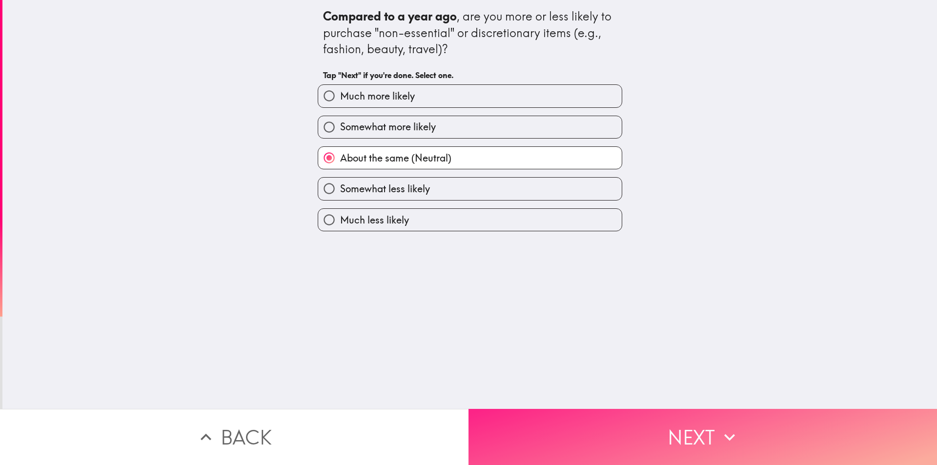
click at [685, 430] on button "Next" at bounding box center [703, 437] width 469 height 56
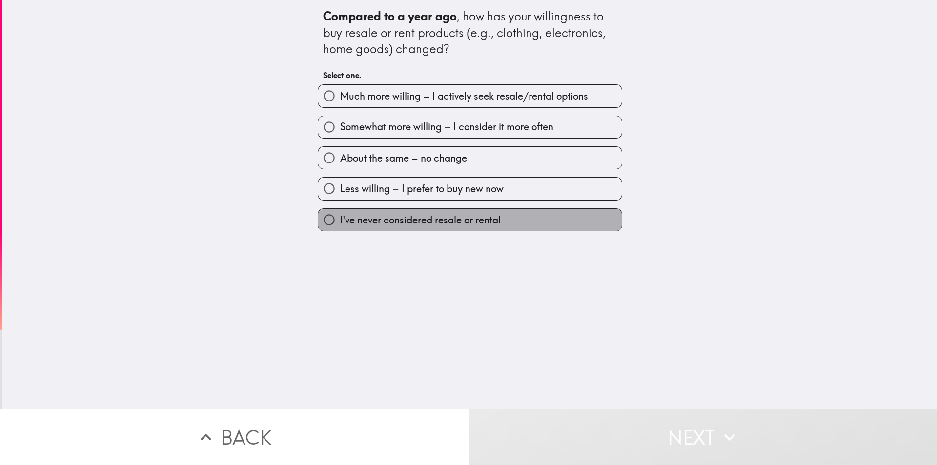
click at [391, 219] on span "I've never considered resale or rental" at bounding box center [420, 220] width 161 height 14
click at [340, 219] on input "I've never considered resale or rental" at bounding box center [329, 220] width 22 height 22
radio input "true"
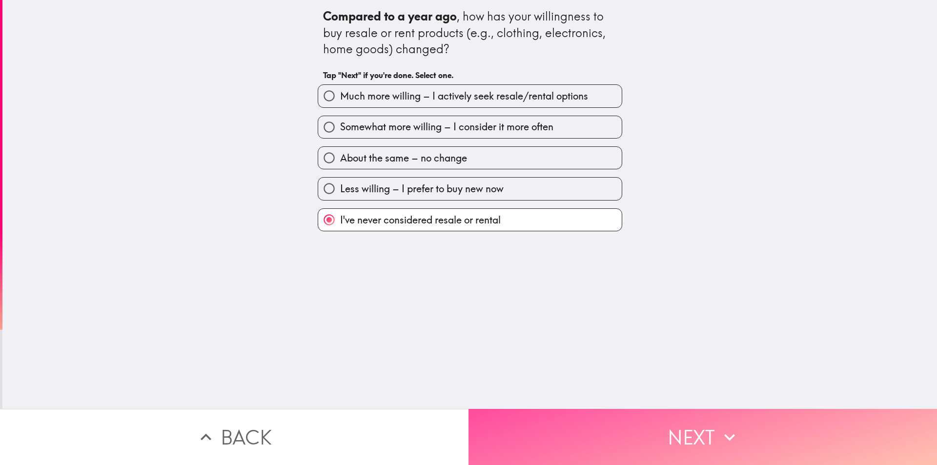
drag, startPoint x: 634, startPoint y: 436, endPoint x: 624, endPoint y: 401, distance: 36.5
click at [635, 434] on button "Next" at bounding box center [703, 437] width 469 height 56
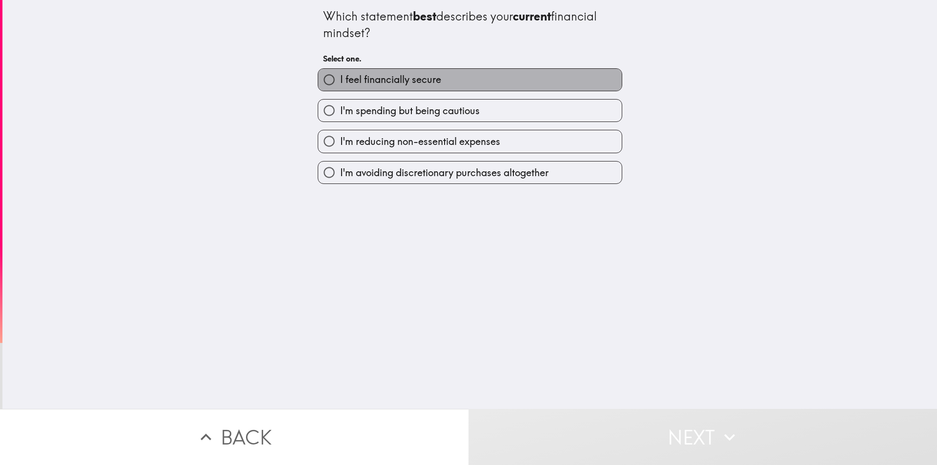
click at [410, 82] on span "I feel financially secure" at bounding box center [390, 80] width 101 height 14
click at [340, 82] on input "I feel financially secure" at bounding box center [329, 80] width 22 height 22
radio input "true"
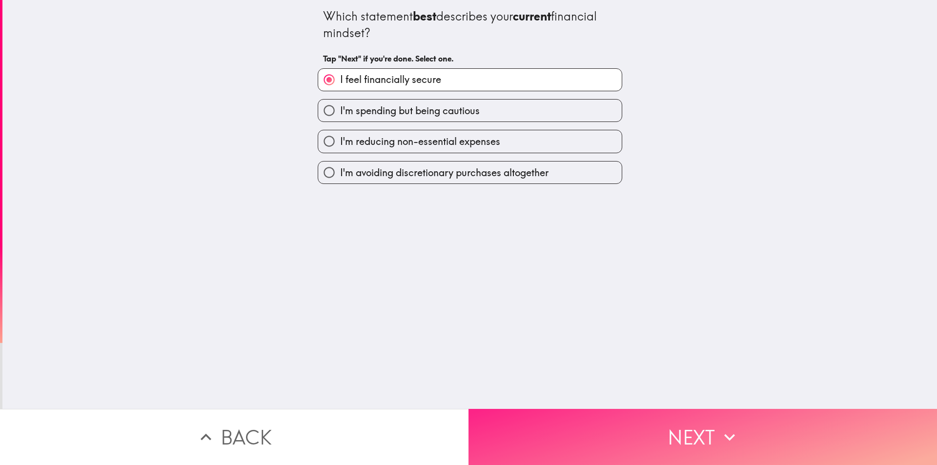
click at [651, 434] on button "Next" at bounding box center [703, 437] width 469 height 56
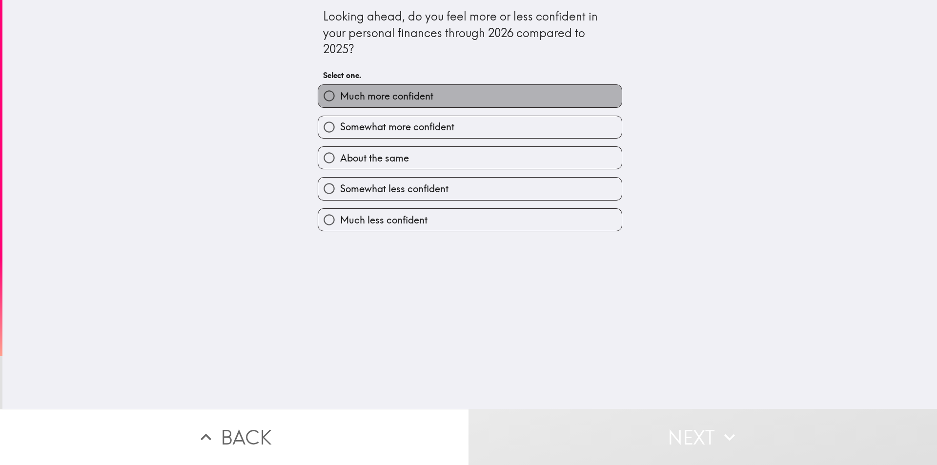
click at [419, 98] on span "Much more confident" at bounding box center [386, 96] width 93 height 14
click at [340, 98] on input "Much more confident" at bounding box center [329, 96] width 22 height 22
radio input "true"
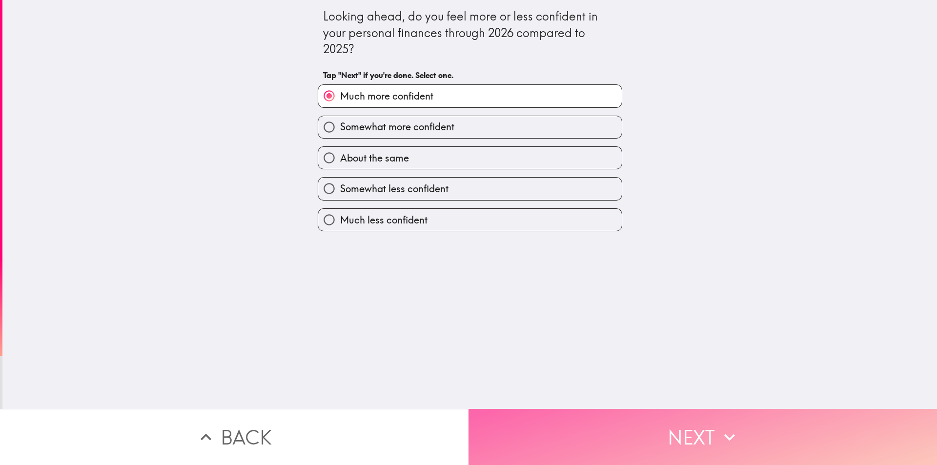
click at [635, 437] on button "Next" at bounding box center [703, 437] width 469 height 56
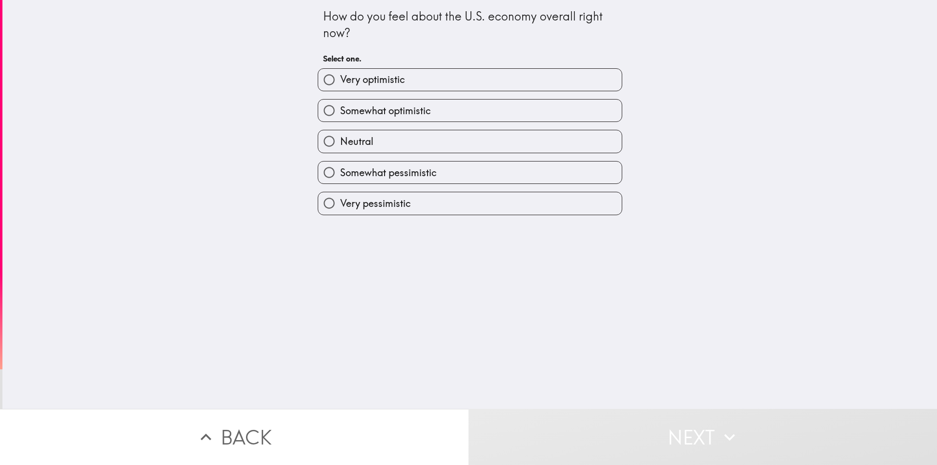
click at [379, 81] on span "Very optimistic" at bounding box center [372, 80] width 65 height 14
click at [340, 81] on input "Very optimistic" at bounding box center [329, 80] width 22 height 22
radio input "true"
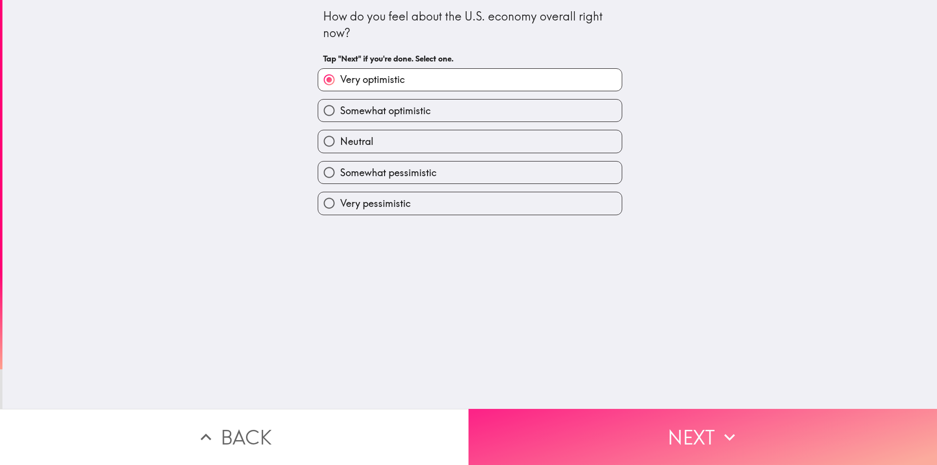
click at [661, 431] on button "Next" at bounding box center [703, 437] width 469 height 56
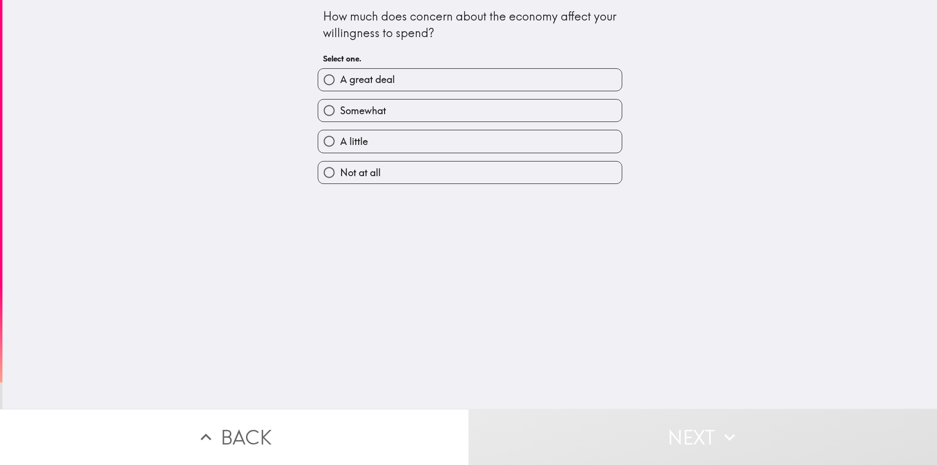
drag, startPoint x: 382, startPoint y: 84, endPoint x: 384, endPoint y: 177, distance: 92.8
click at [408, 170] on div "A great deal Somewhat A little Not at all" at bounding box center [466, 123] width 312 height 124
click at [381, 178] on label "Not at all" at bounding box center [470, 173] width 304 height 22
click at [340, 178] on input "Not at all" at bounding box center [329, 173] width 22 height 22
radio input "true"
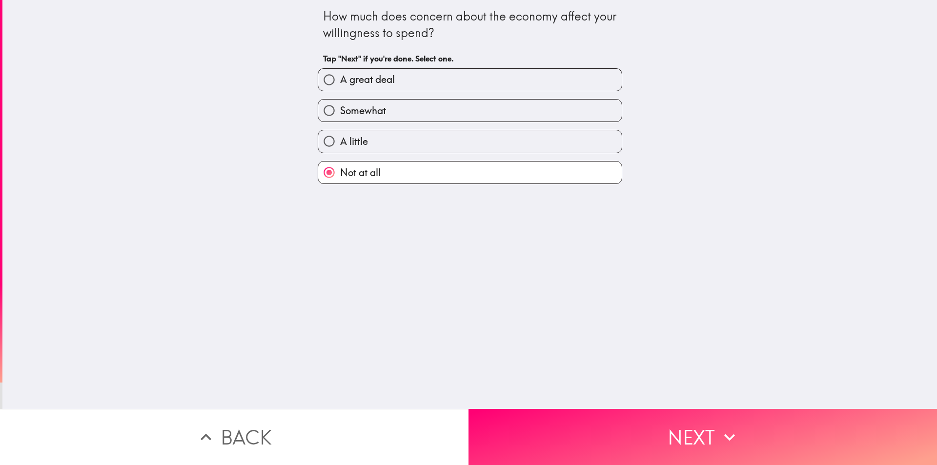
drag, startPoint x: 701, startPoint y: 422, endPoint x: 395, endPoint y: 153, distance: 407.8
click at [397, 154] on div "How much does concern about the economy affect your willingness to spend? Tap "…" at bounding box center [468, 232] width 937 height 465
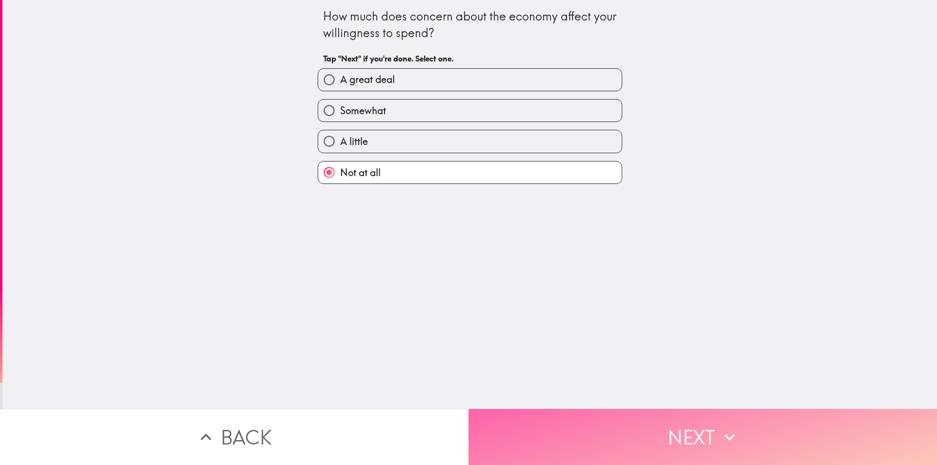
click at [675, 417] on button "Next" at bounding box center [703, 437] width 469 height 56
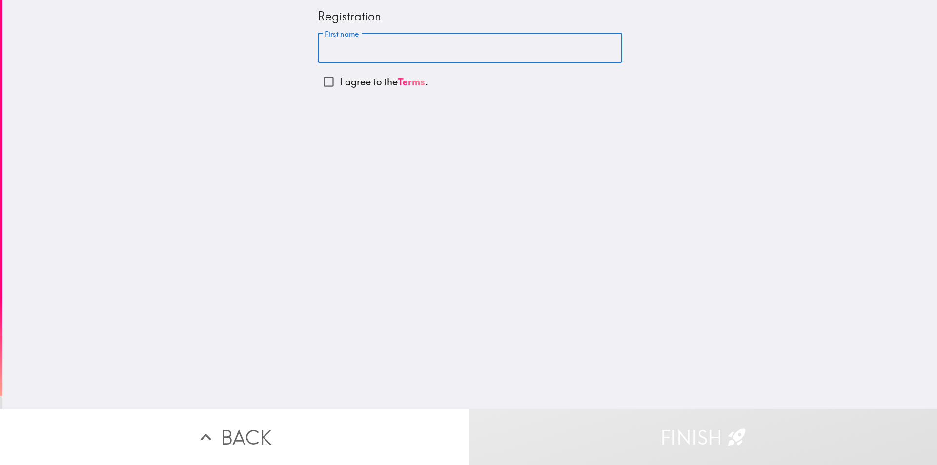
click at [366, 56] on input "First name" at bounding box center [470, 48] width 305 height 30
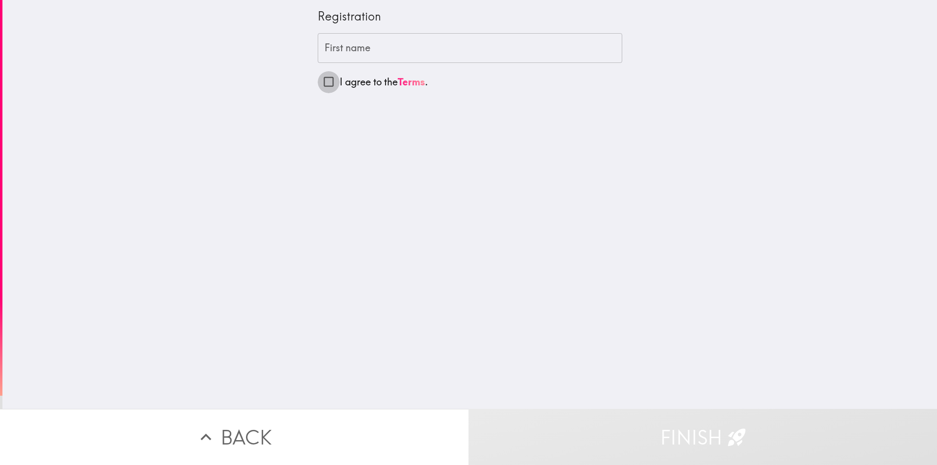
click at [322, 84] on input "I agree to the Terms ." at bounding box center [329, 82] width 22 height 22
checkbox input "true"
click at [342, 47] on input "First name" at bounding box center [470, 48] width 305 height 30
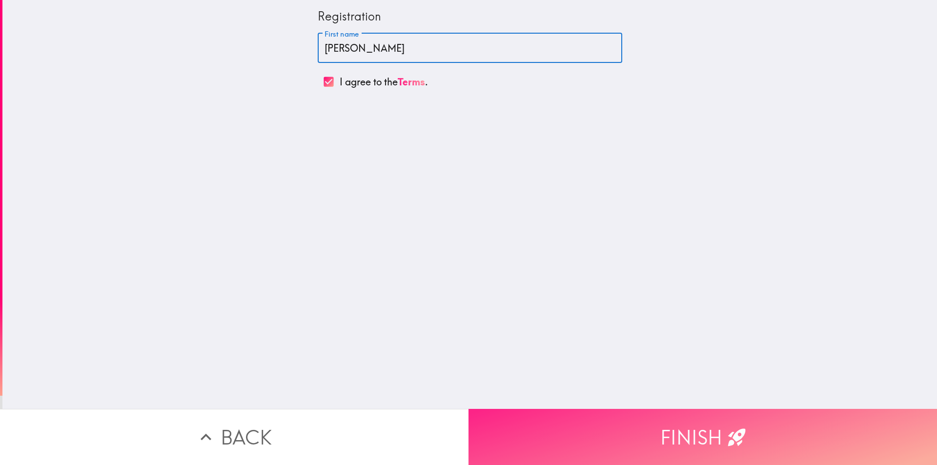
type input "[PERSON_NAME]"
click at [695, 423] on button "Finish" at bounding box center [703, 437] width 469 height 56
